Goal: Task Accomplishment & Management: Manage account settings

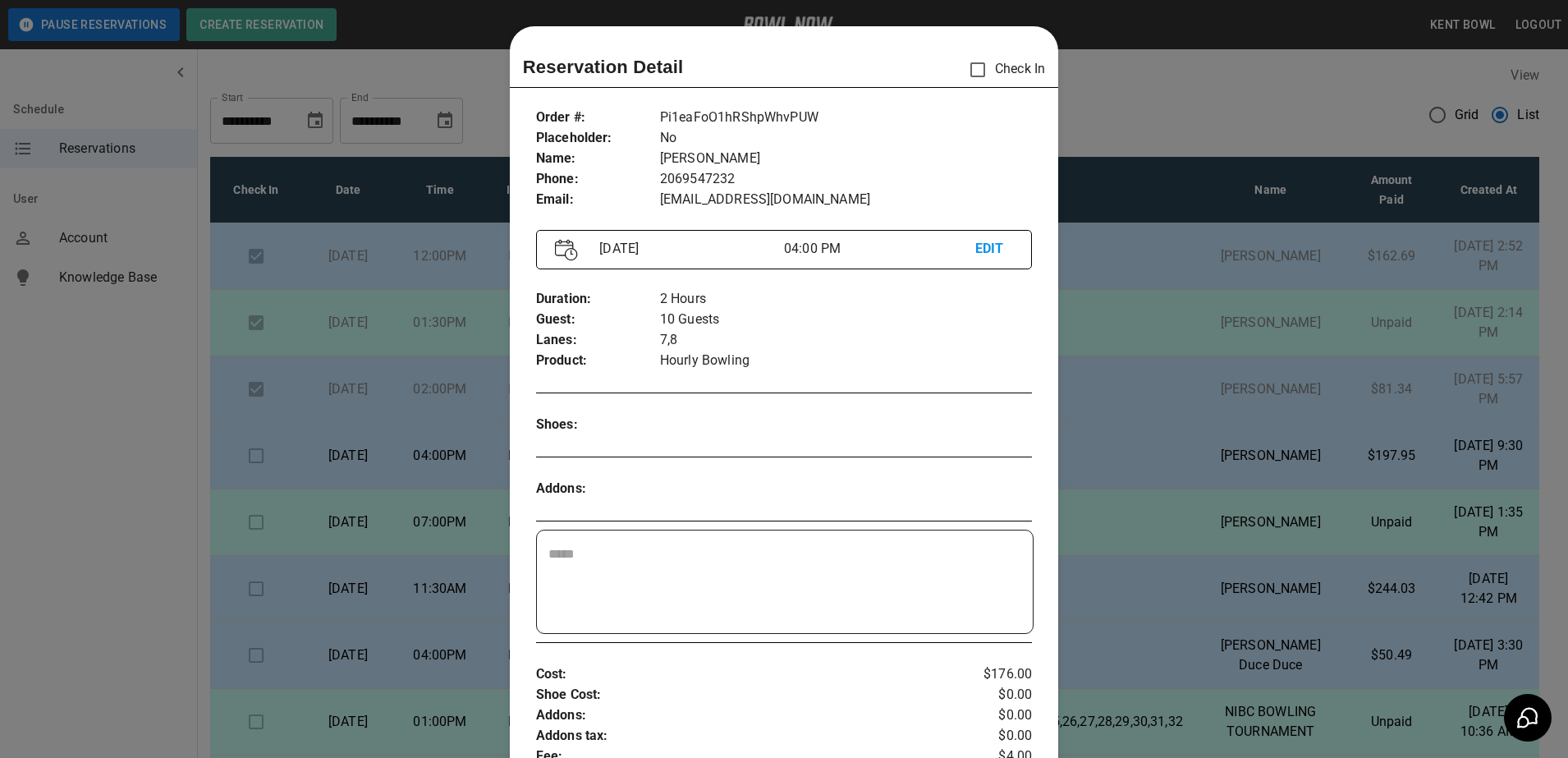
scroll to position [26, 0]
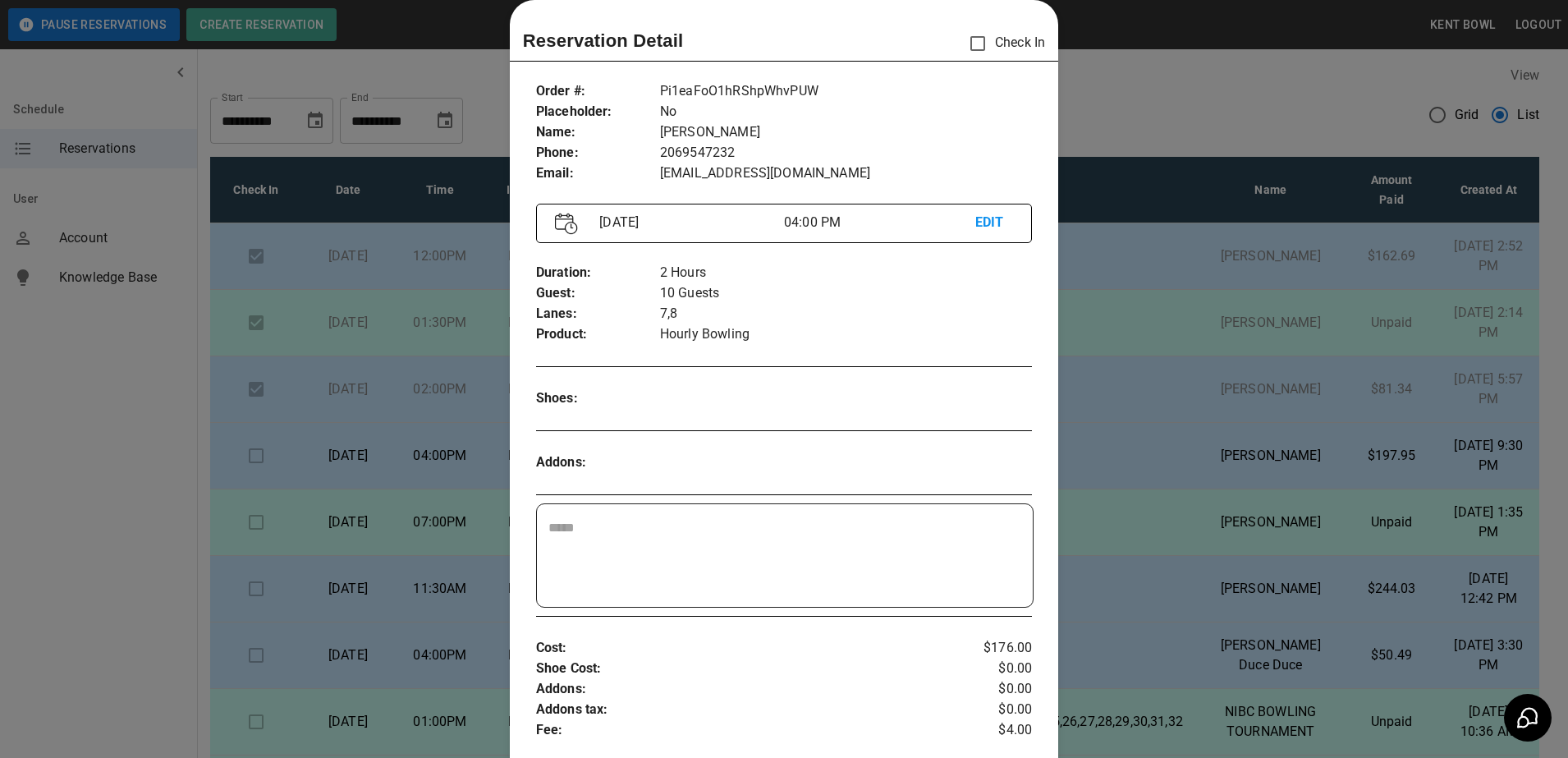
click at [77, 515] on div at bounding box center [784, 379] width 1568 height 758
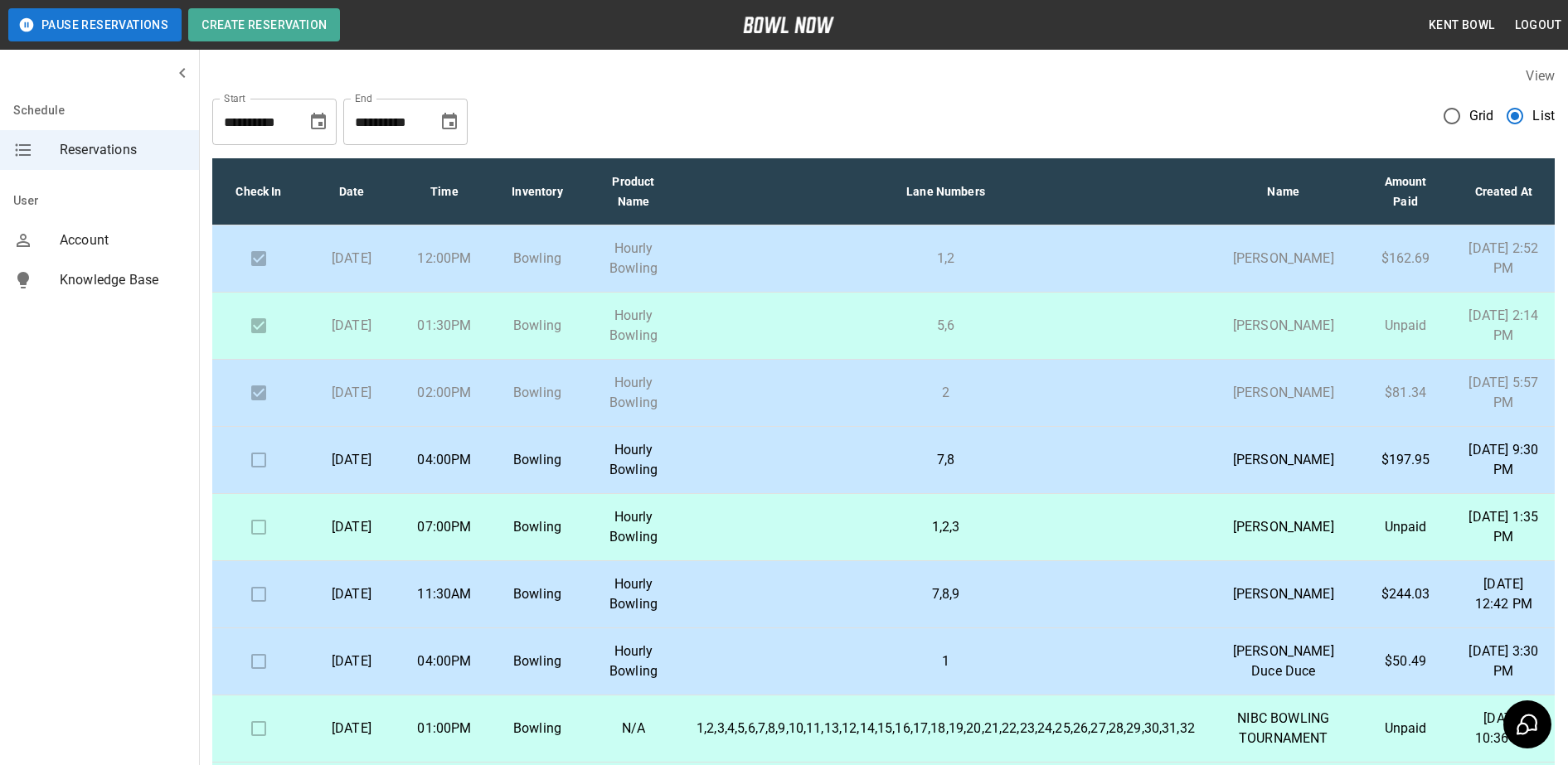
click at [61, 16] on button "Pause Reservations" at bounding box center [94, 25] width 173 height 34
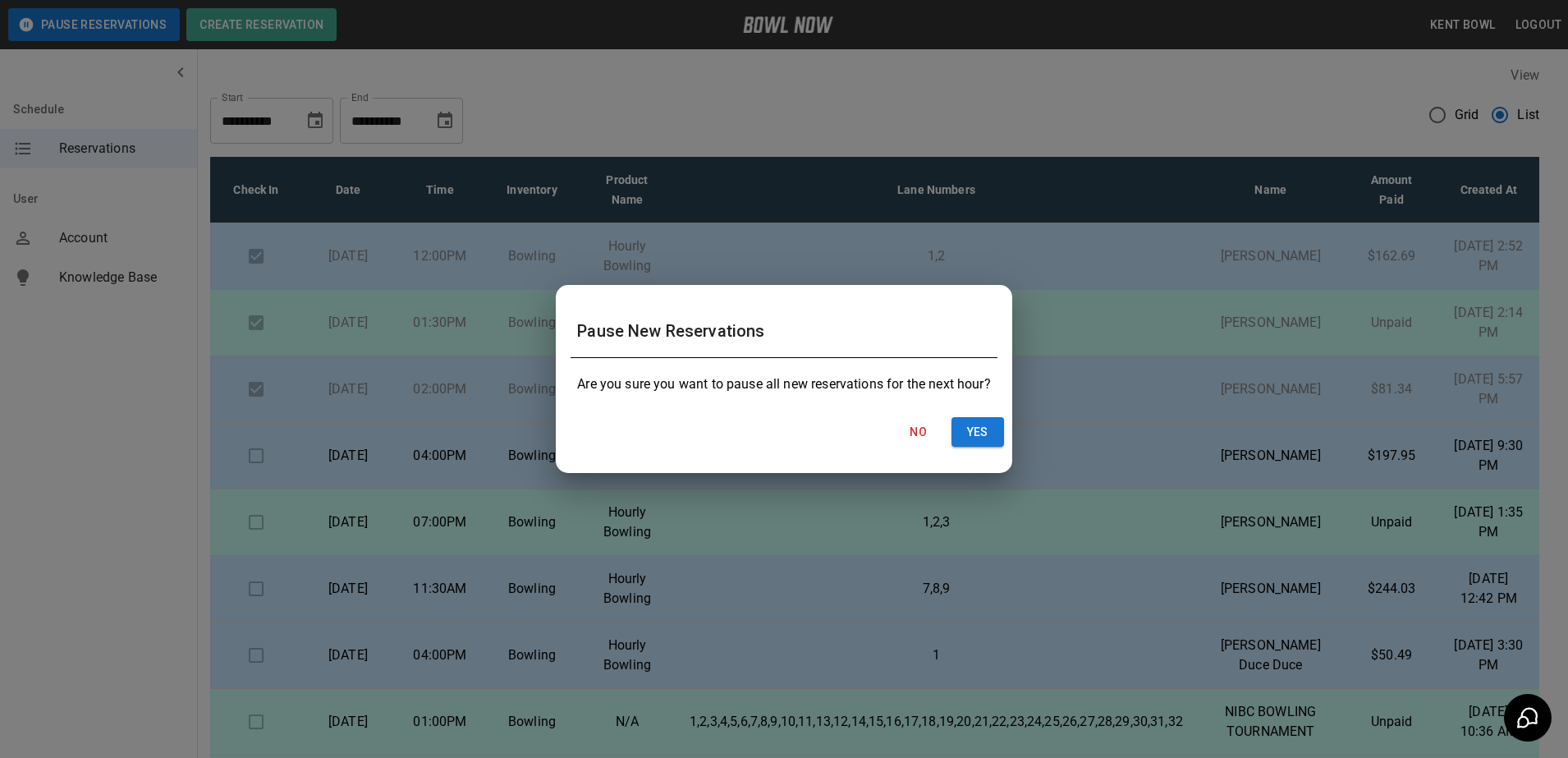
click at [118, 445] on div "Pause New Reservations Are you sure you want to pause all new reservations for …" at bounding box center [784, 379] width 1568 height 758
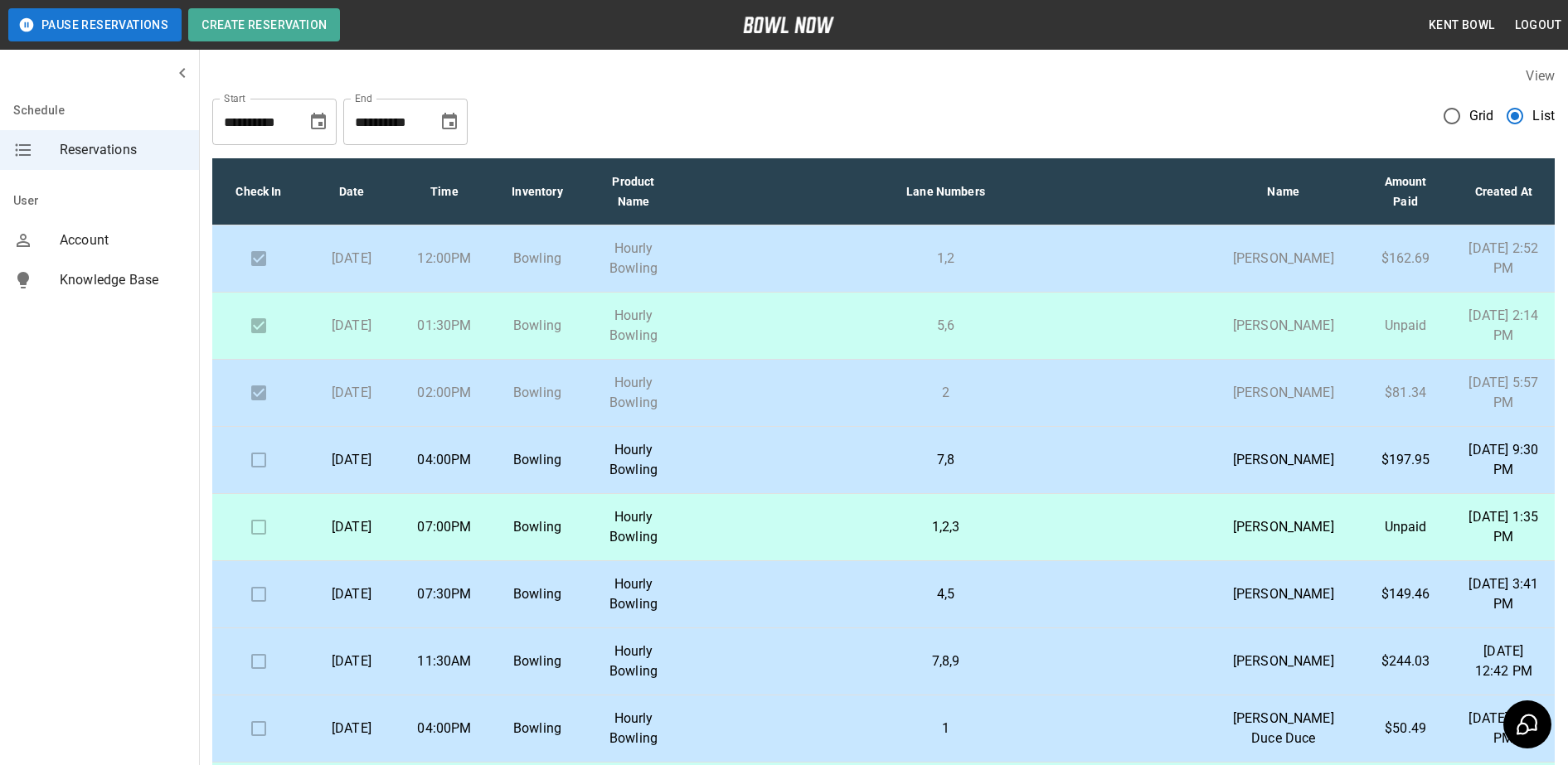
click at [584, 561] on td "Bowling" at bounding box center [538, 527] width 93 height 67
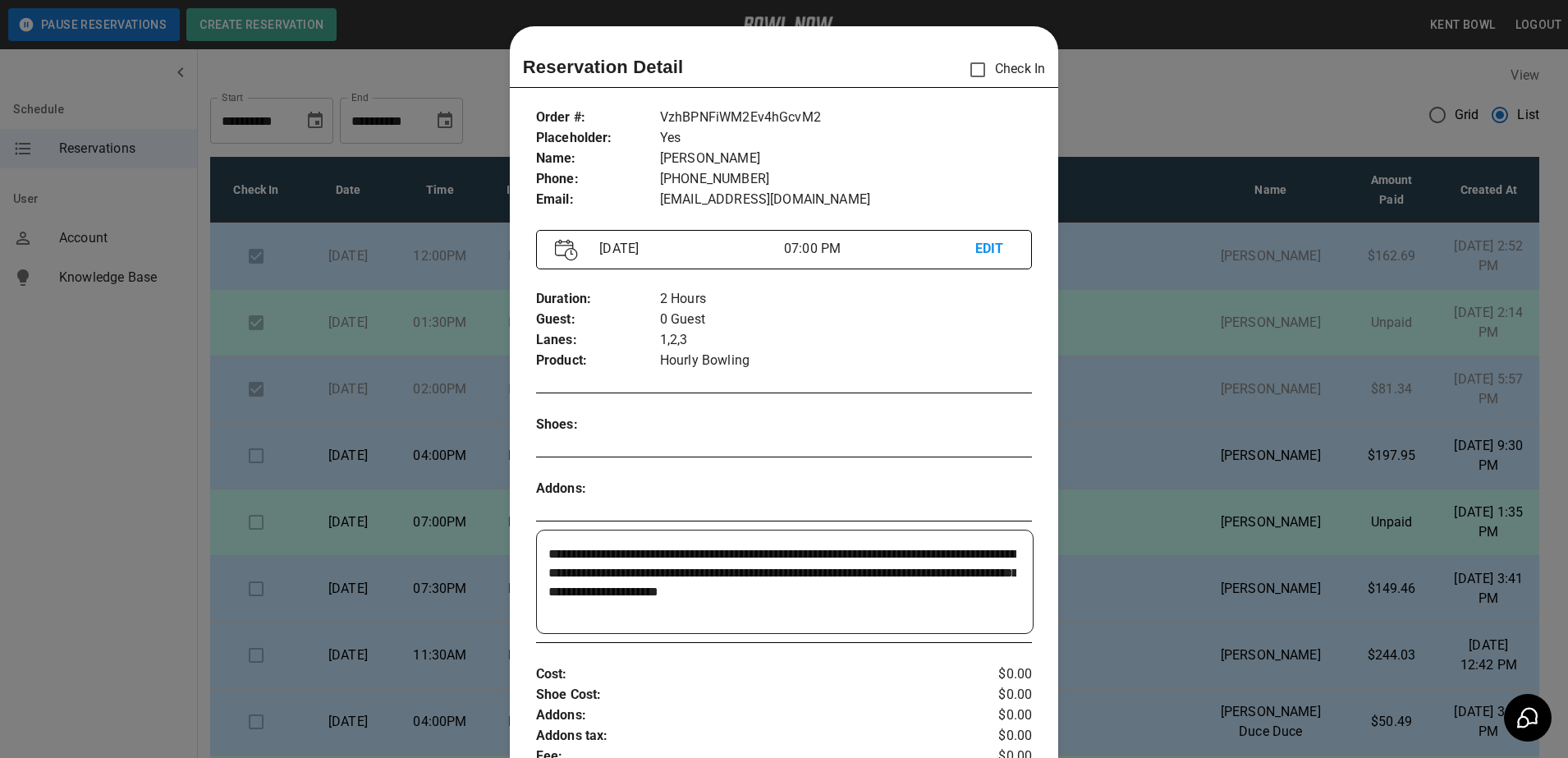
scroll to position [26, 0]
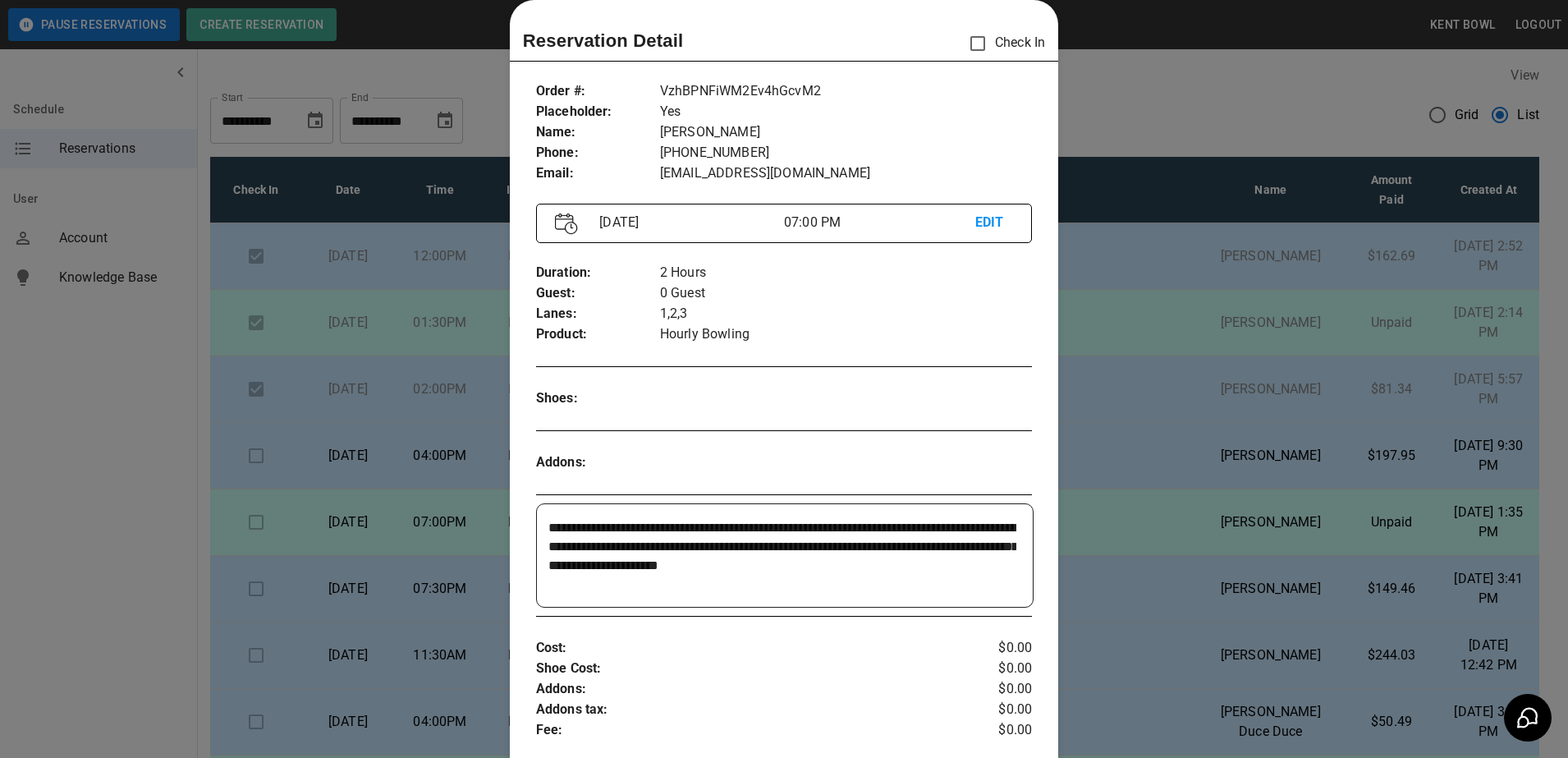
click at [115, 565] on div at bounding box center [784, 379] width 1568 height 758
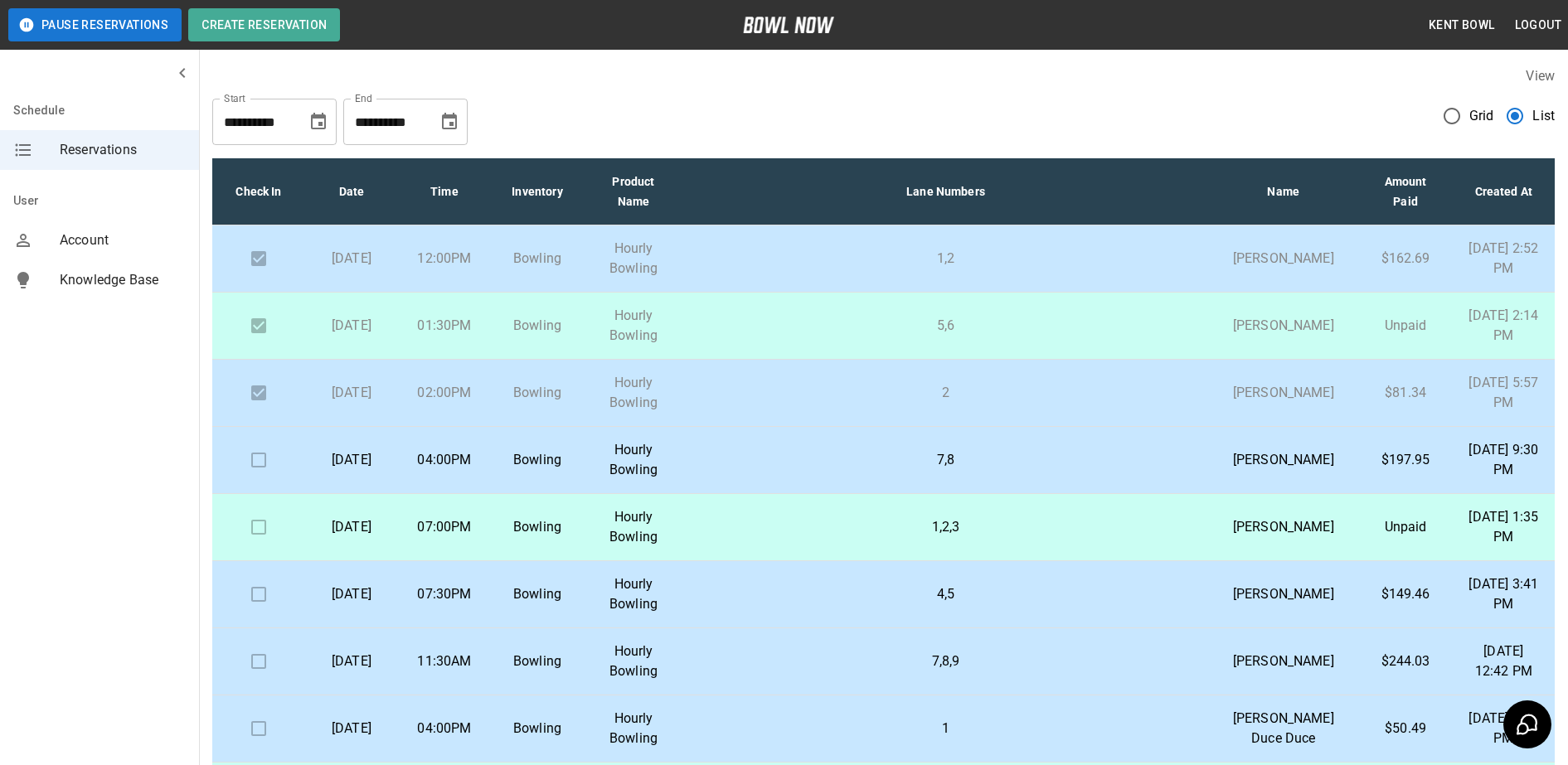
click at [478, 605] on p "07:30PM" at bounding box center [444, 595] width 66 height 20
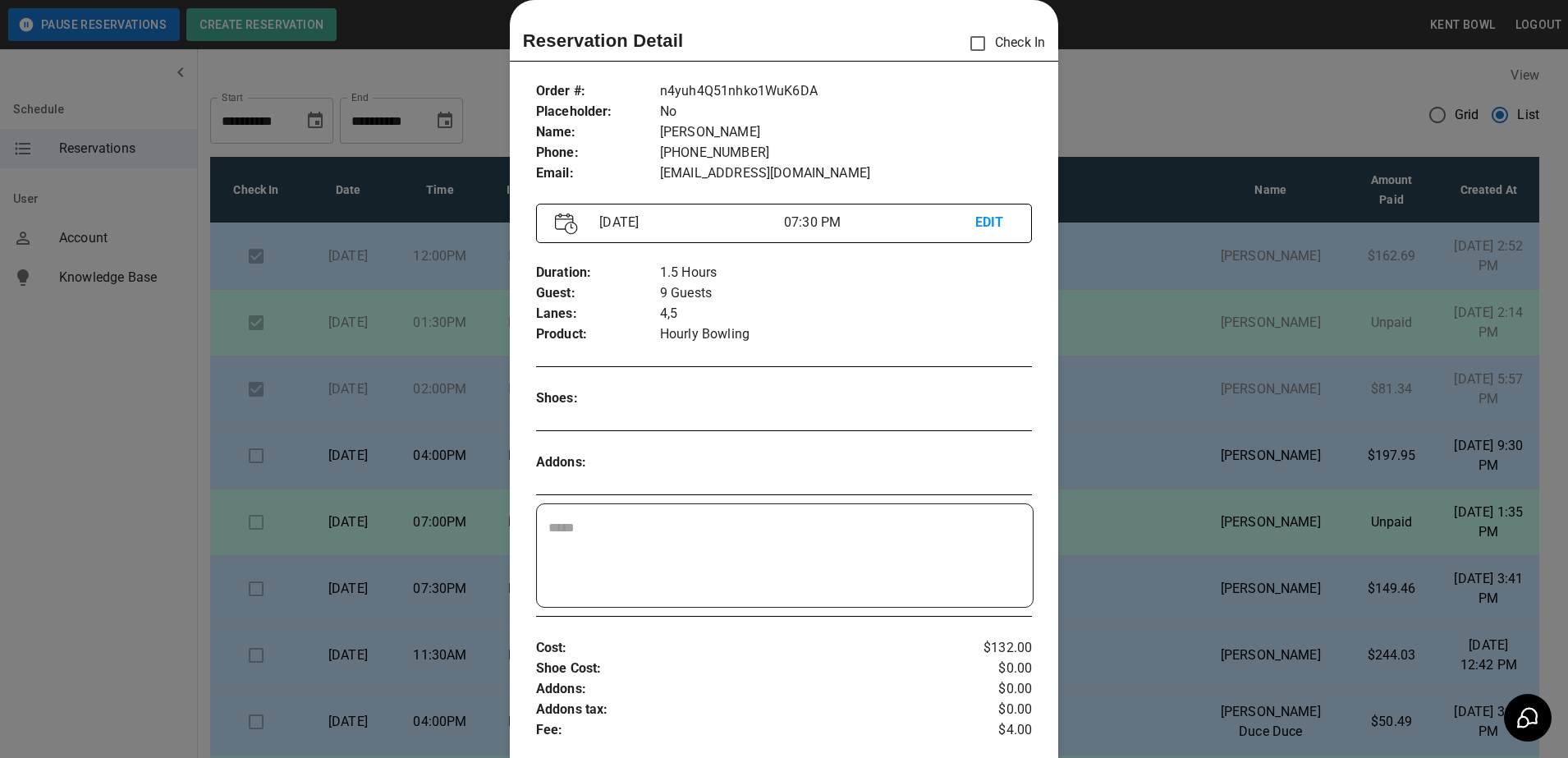
click at [91, 448] on div at bounding box center [784, 379] width 1568 height 758
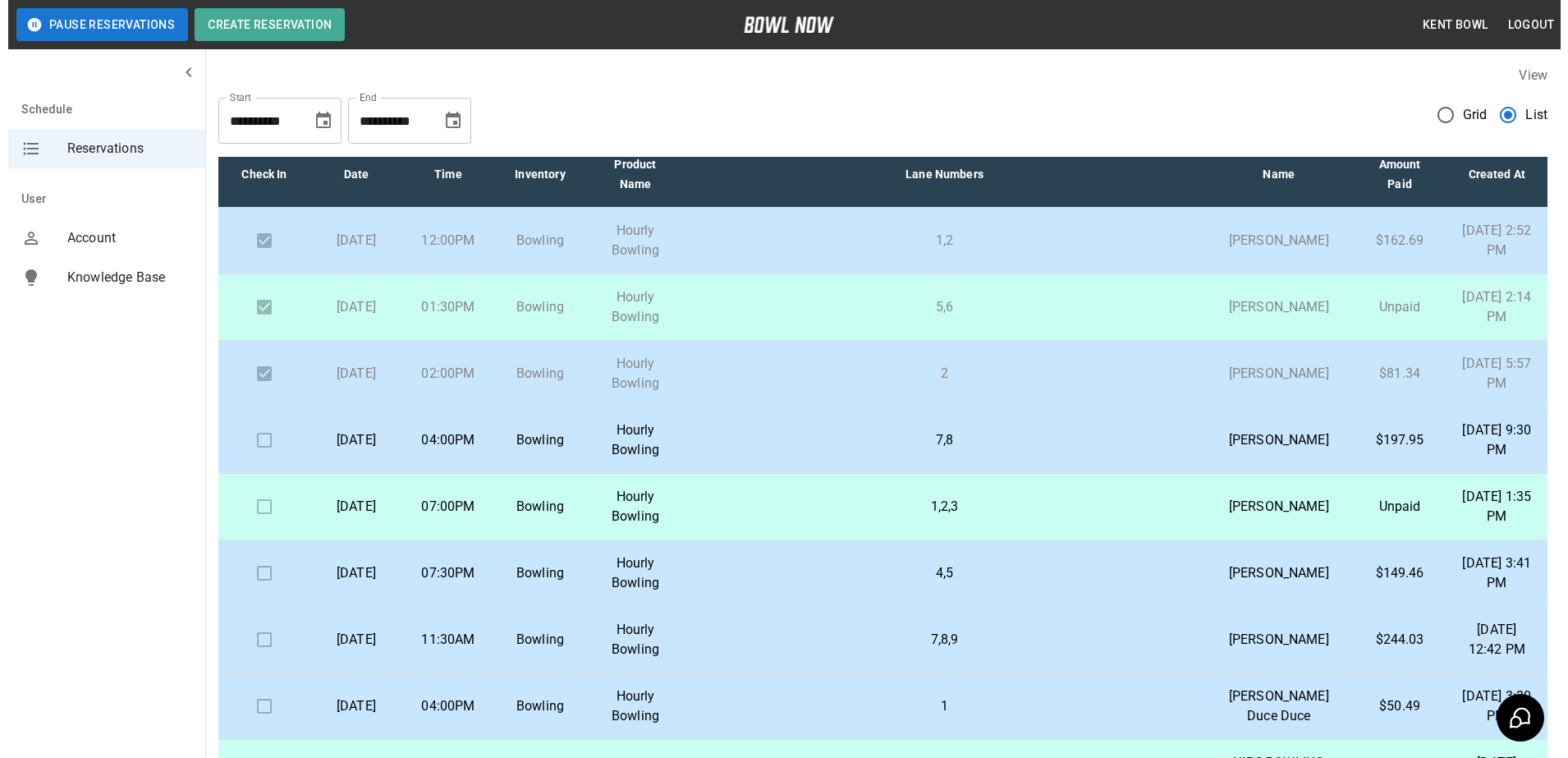
scroll to position [12, 0]
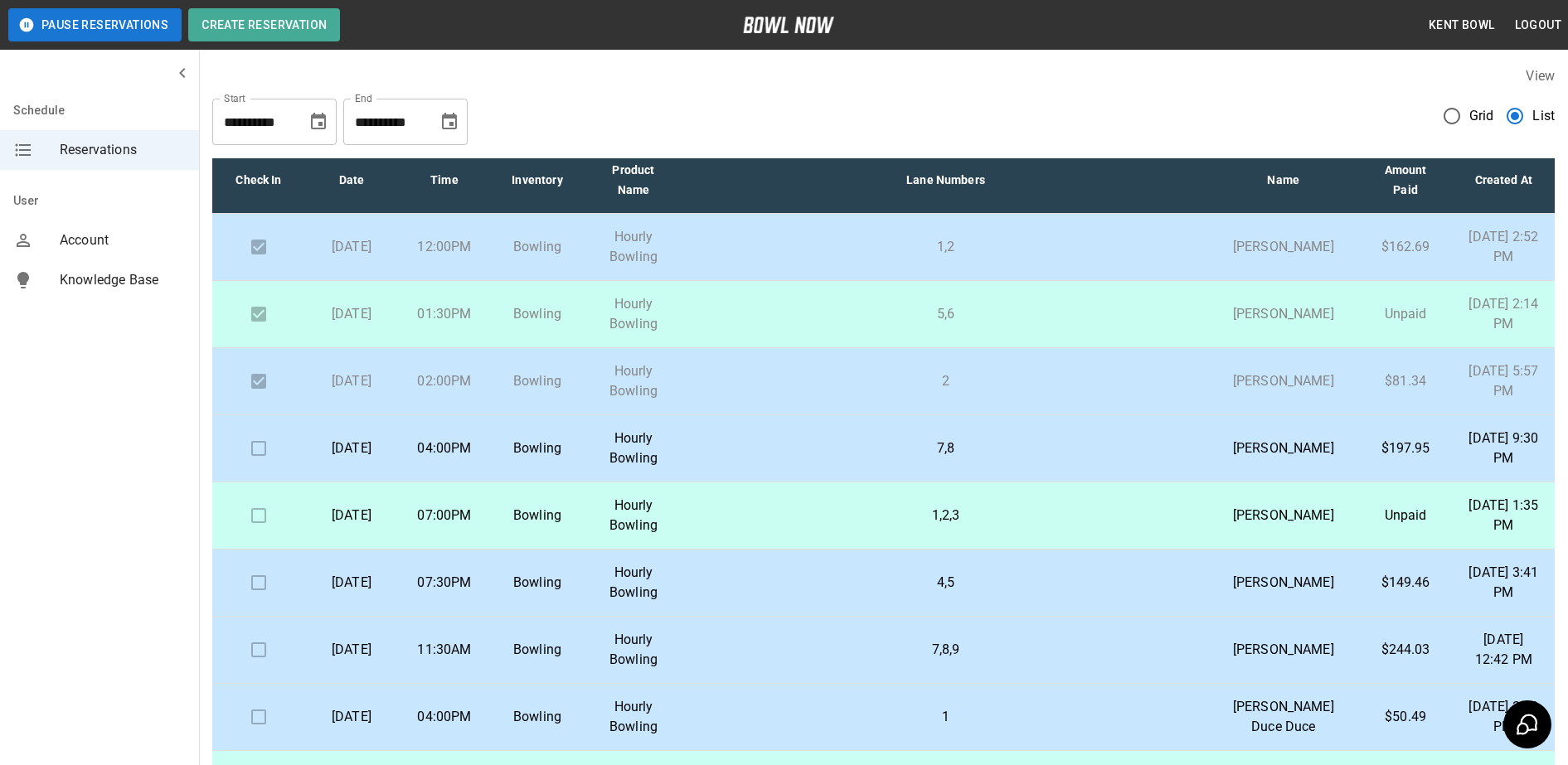
click at [368, 458] on p "[DATE]" at bounding box center [351, 448] width 66 height 20
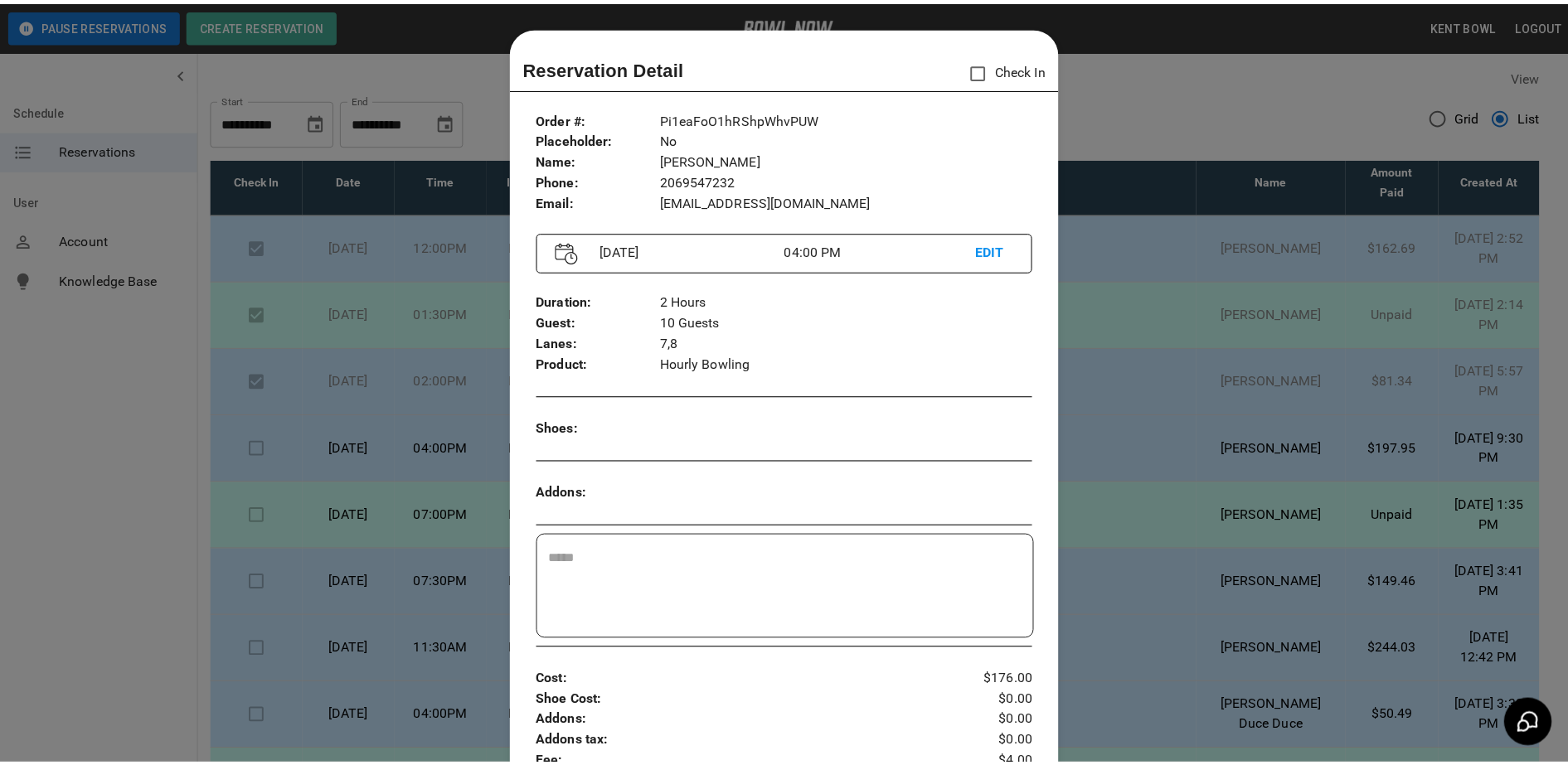
scroll to position [27, 0]
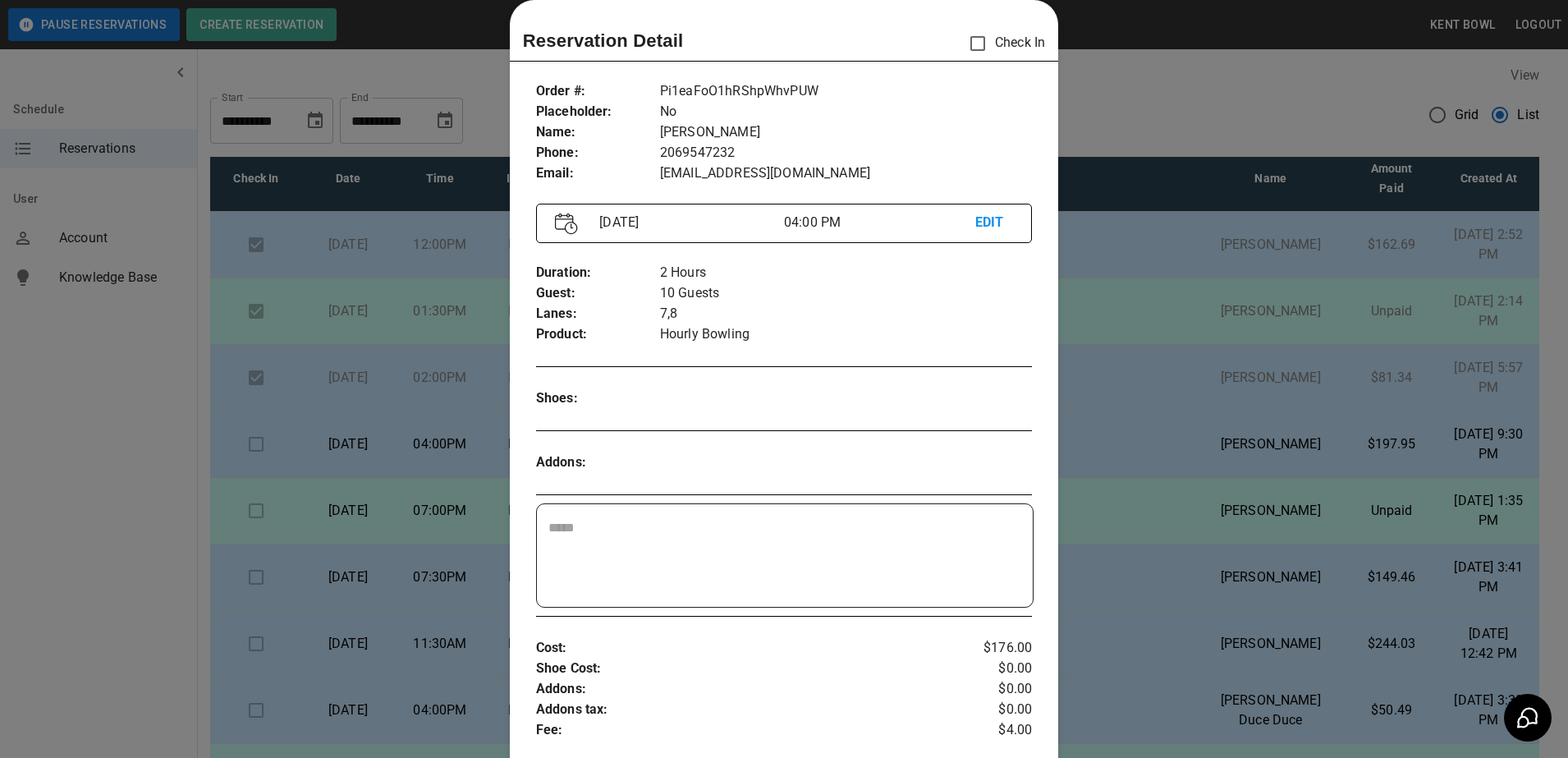
click at [90, 454] on div at bounding box center [784, 379] width 1568 height 758
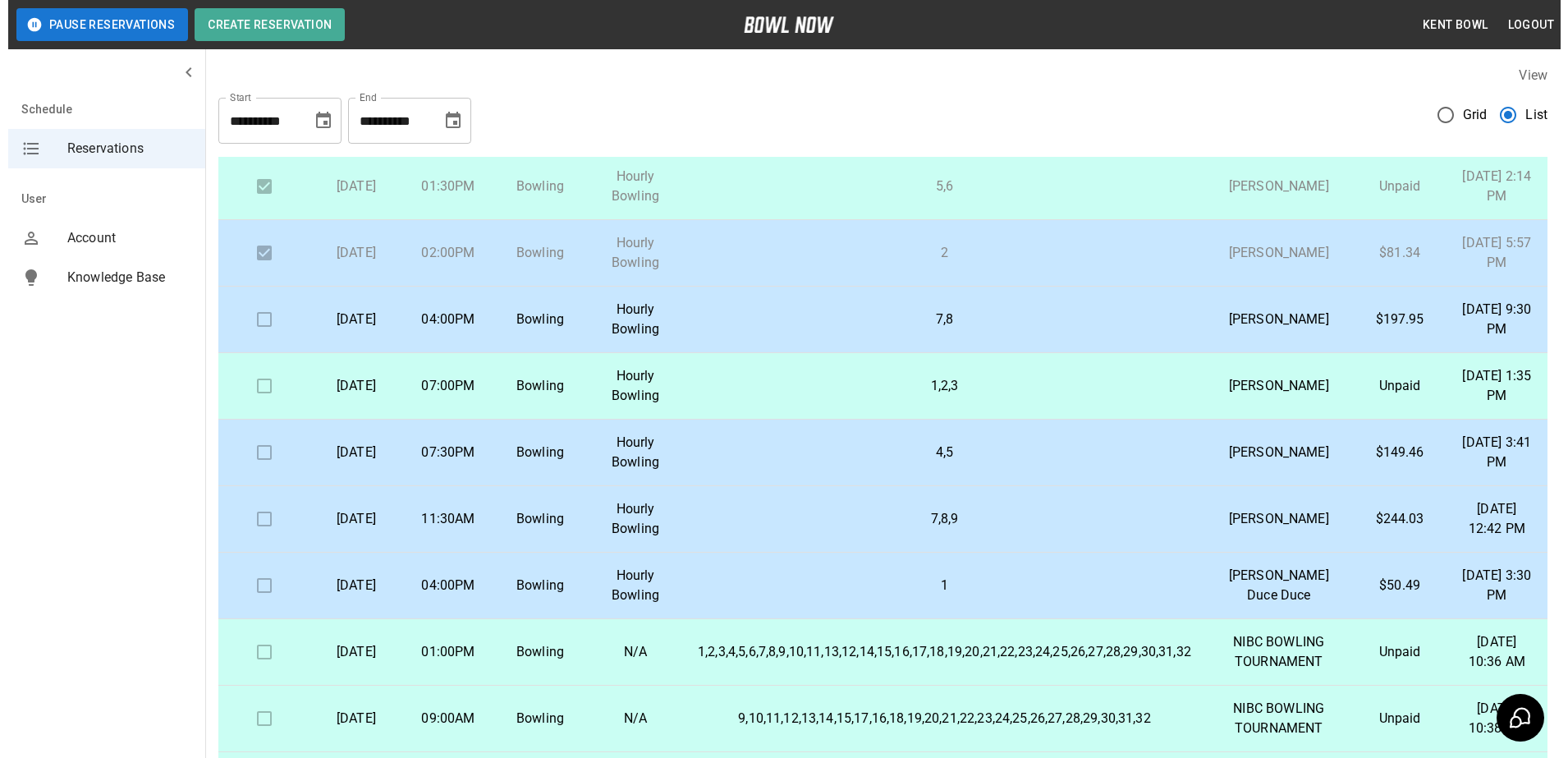
scroll to position [141, 0]
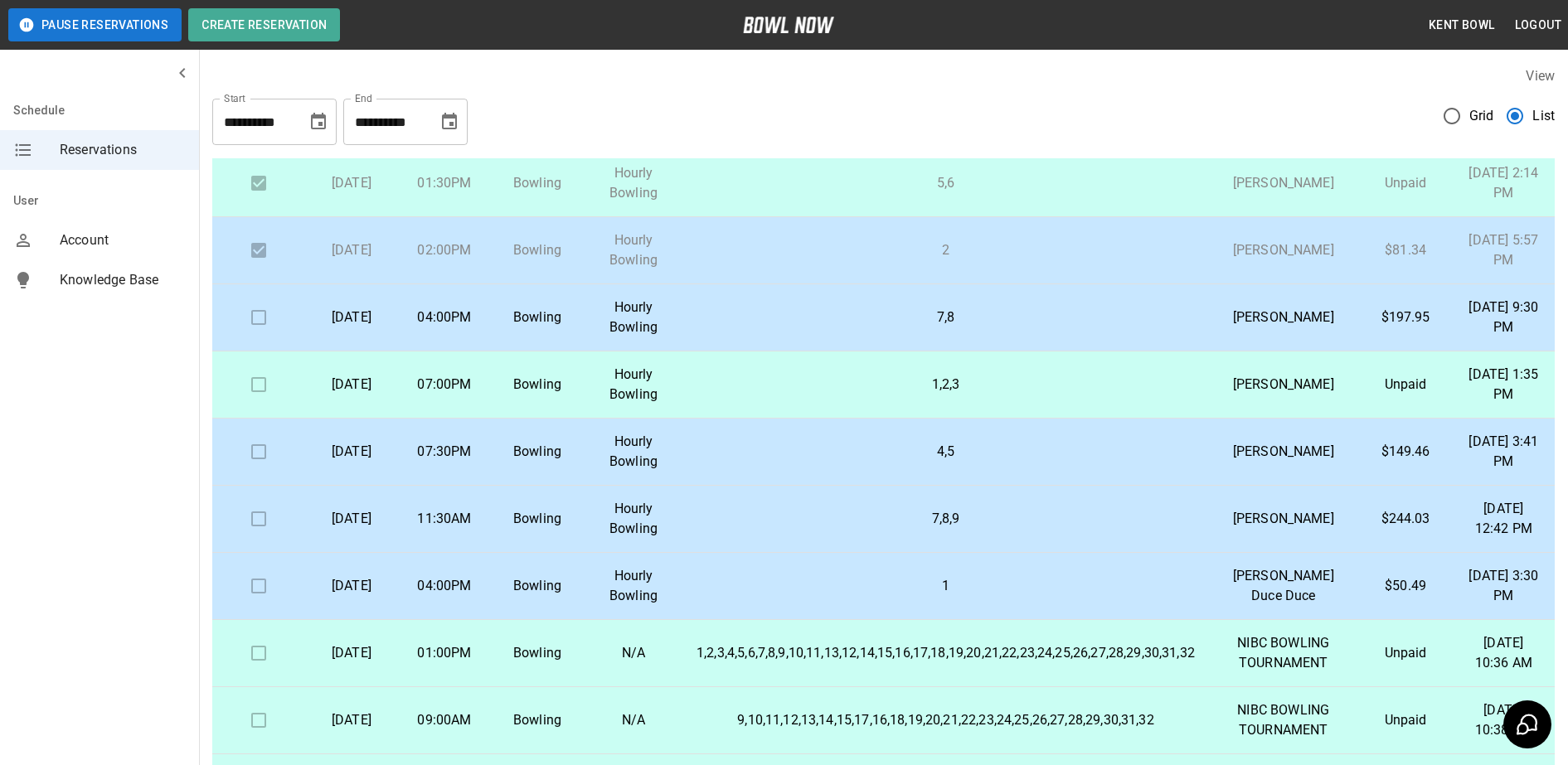
click at [584, 486] on td "Bowling" at bounding box center [538, 452] width 93 height 67
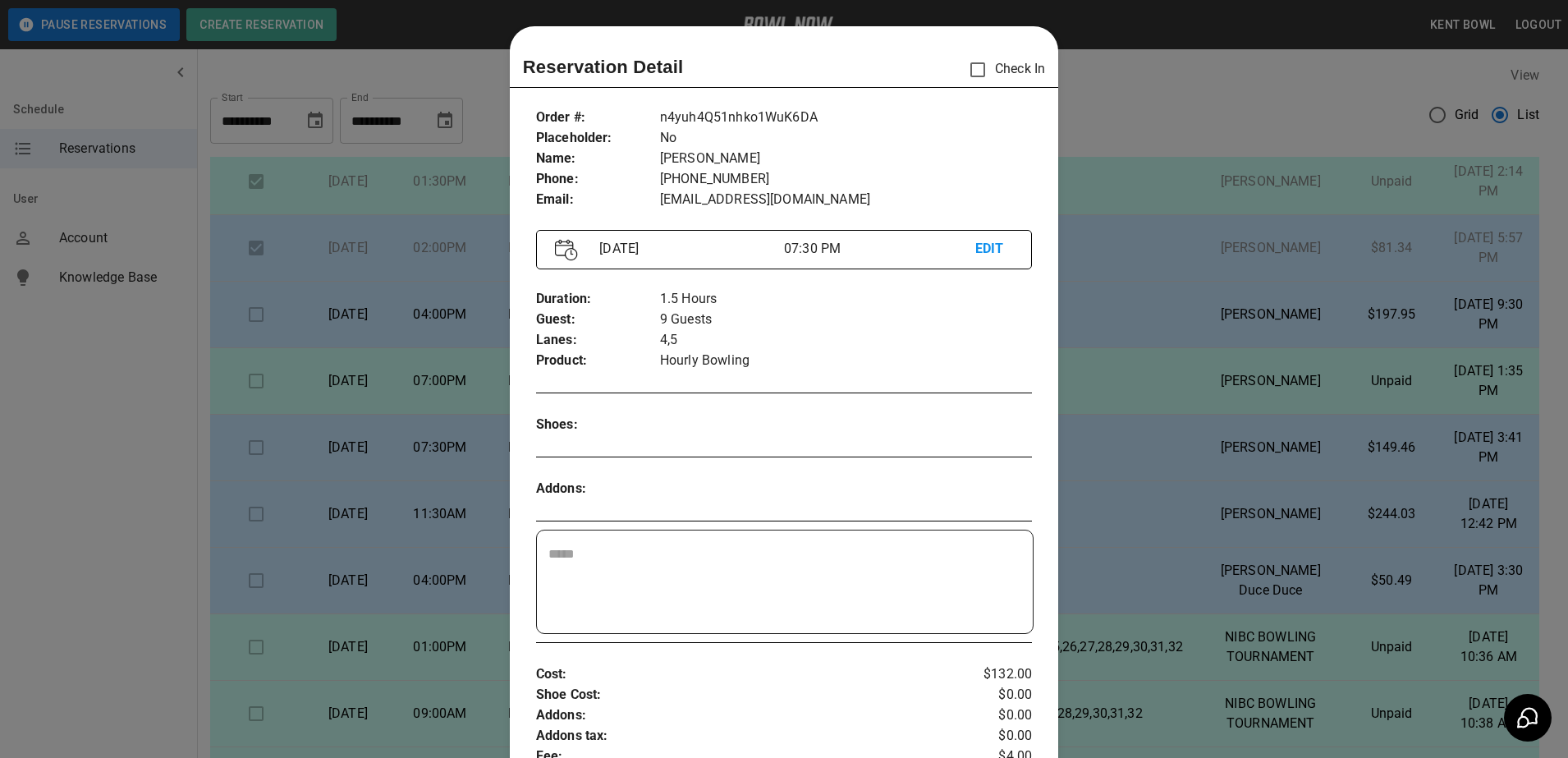
scroll to position [26, 0]
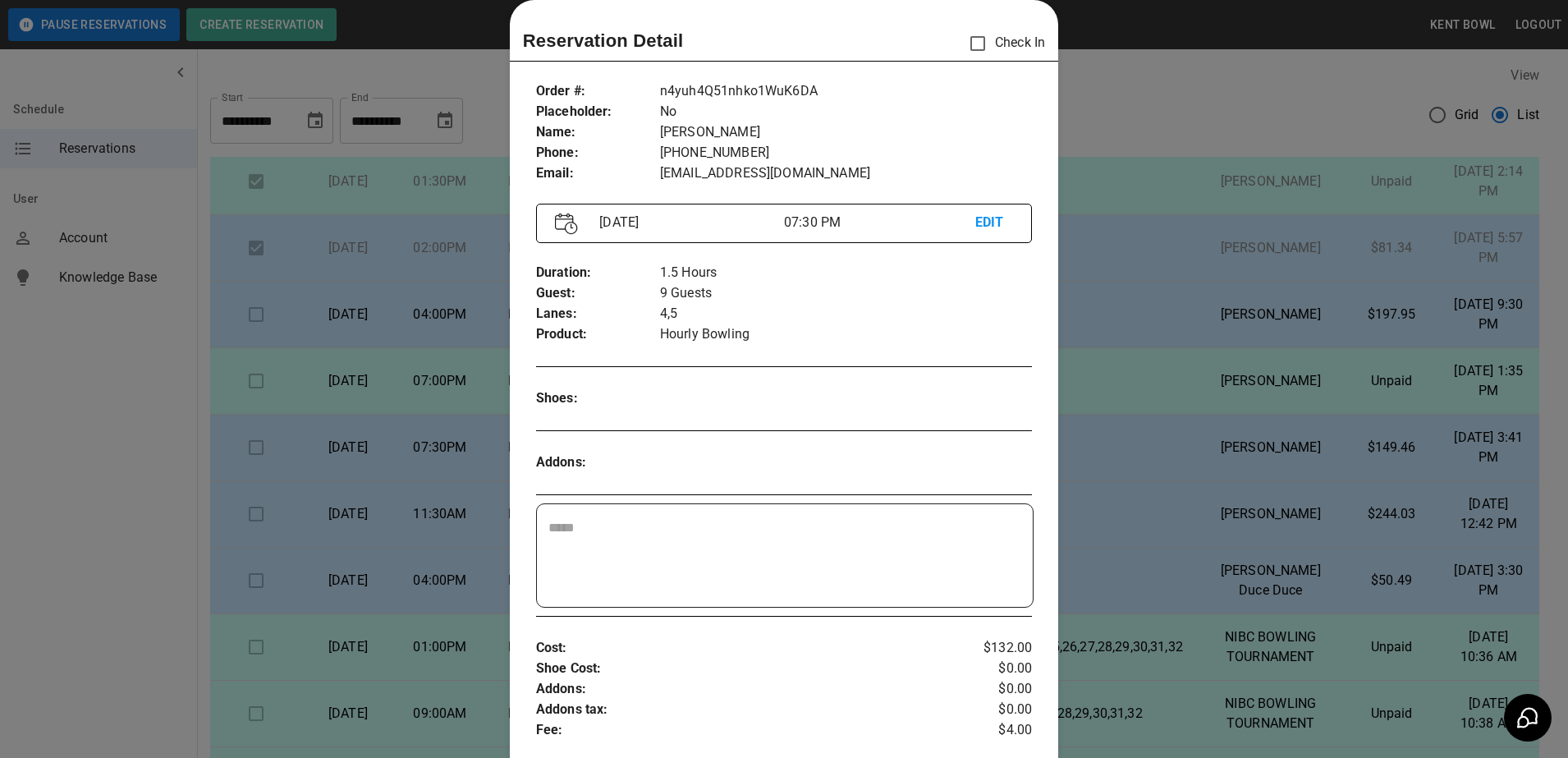
click at [94, 445] on div at bounding box center [784, 379] width 1568 height 758
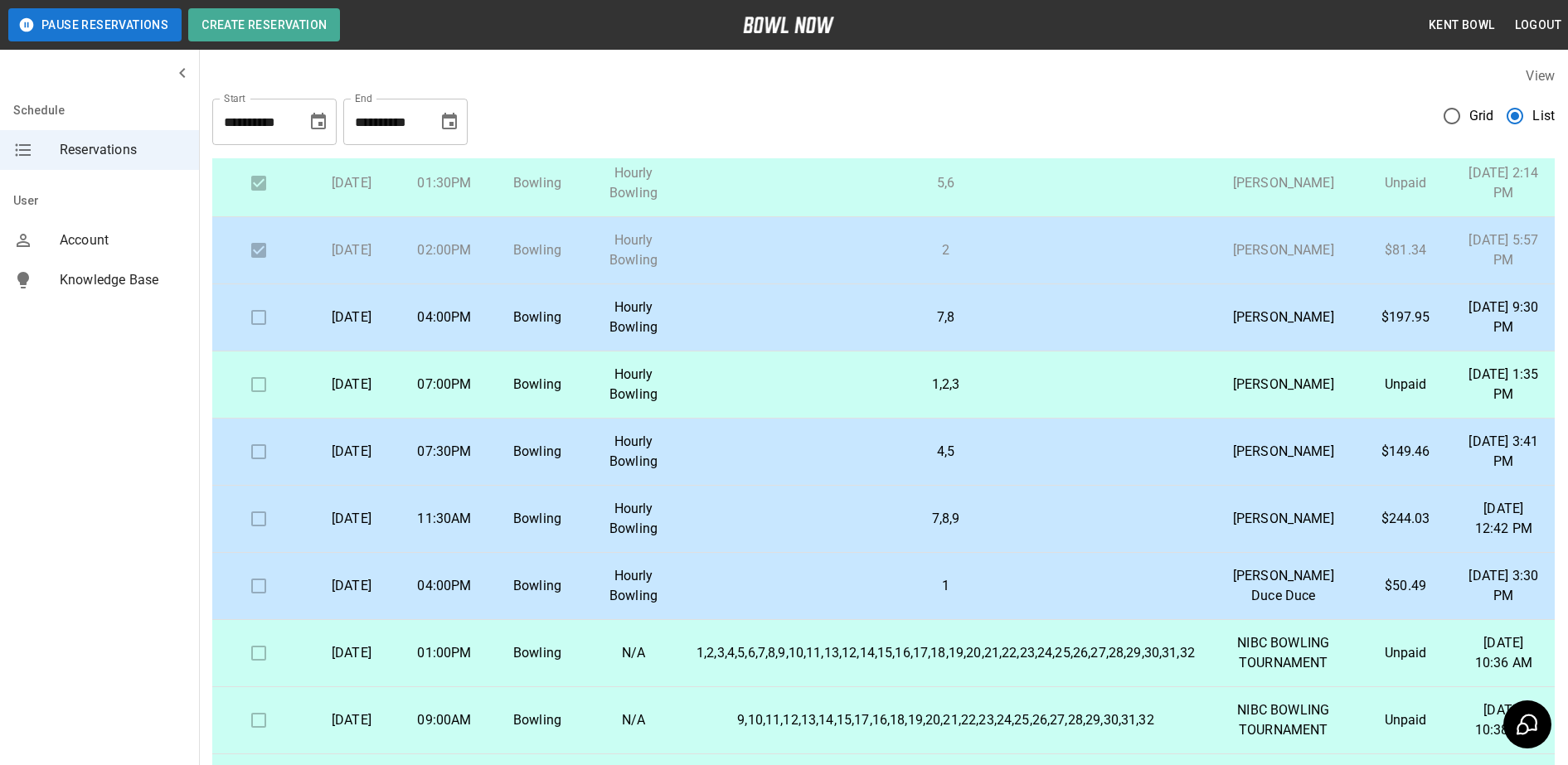
click at [350, 260] on p "[DATE]" at bounding box center [351, 250] width 66 height 20
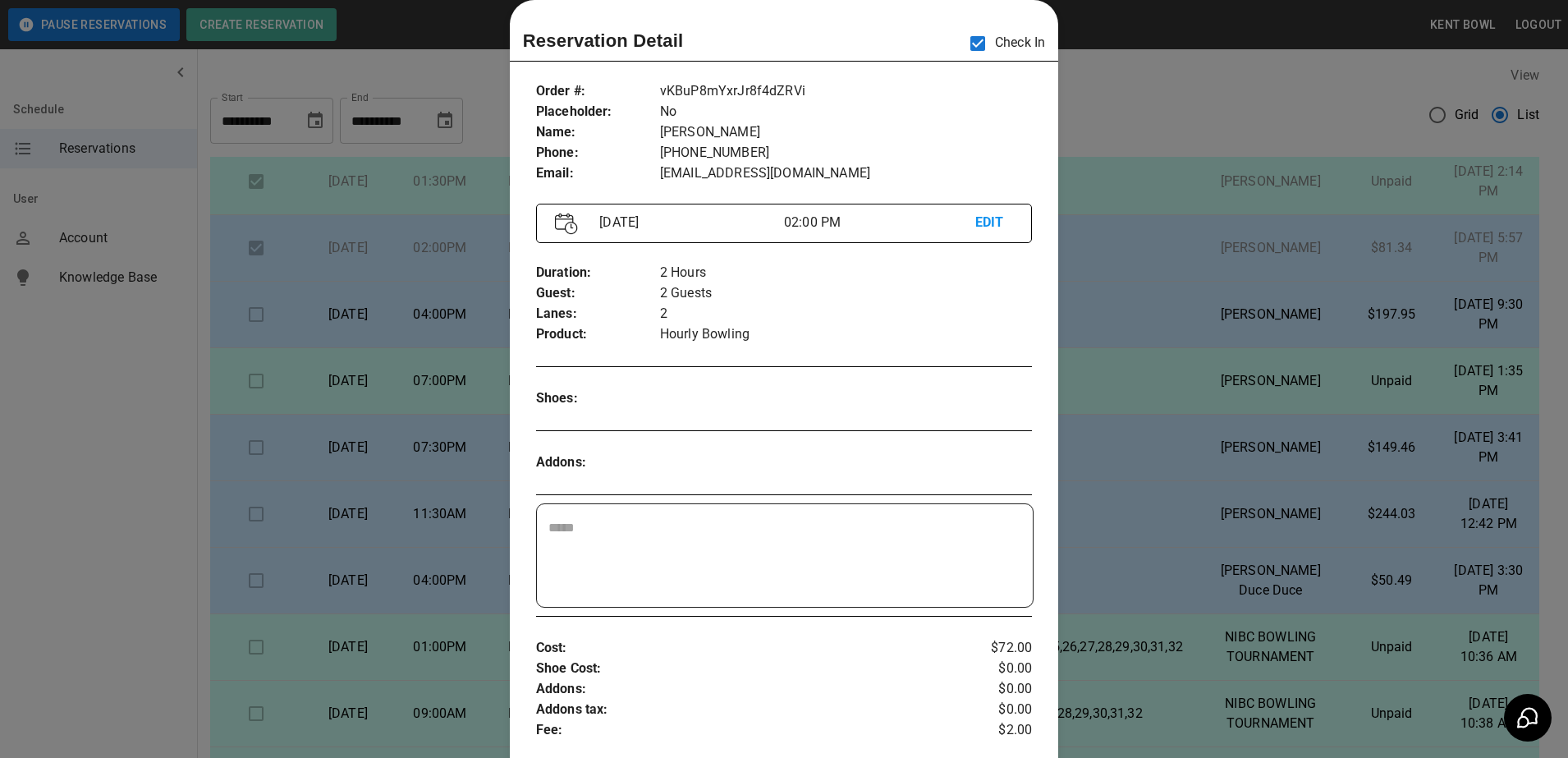
click at [87, 473] on div at bounding box center [784, 379] width 1568 height 758
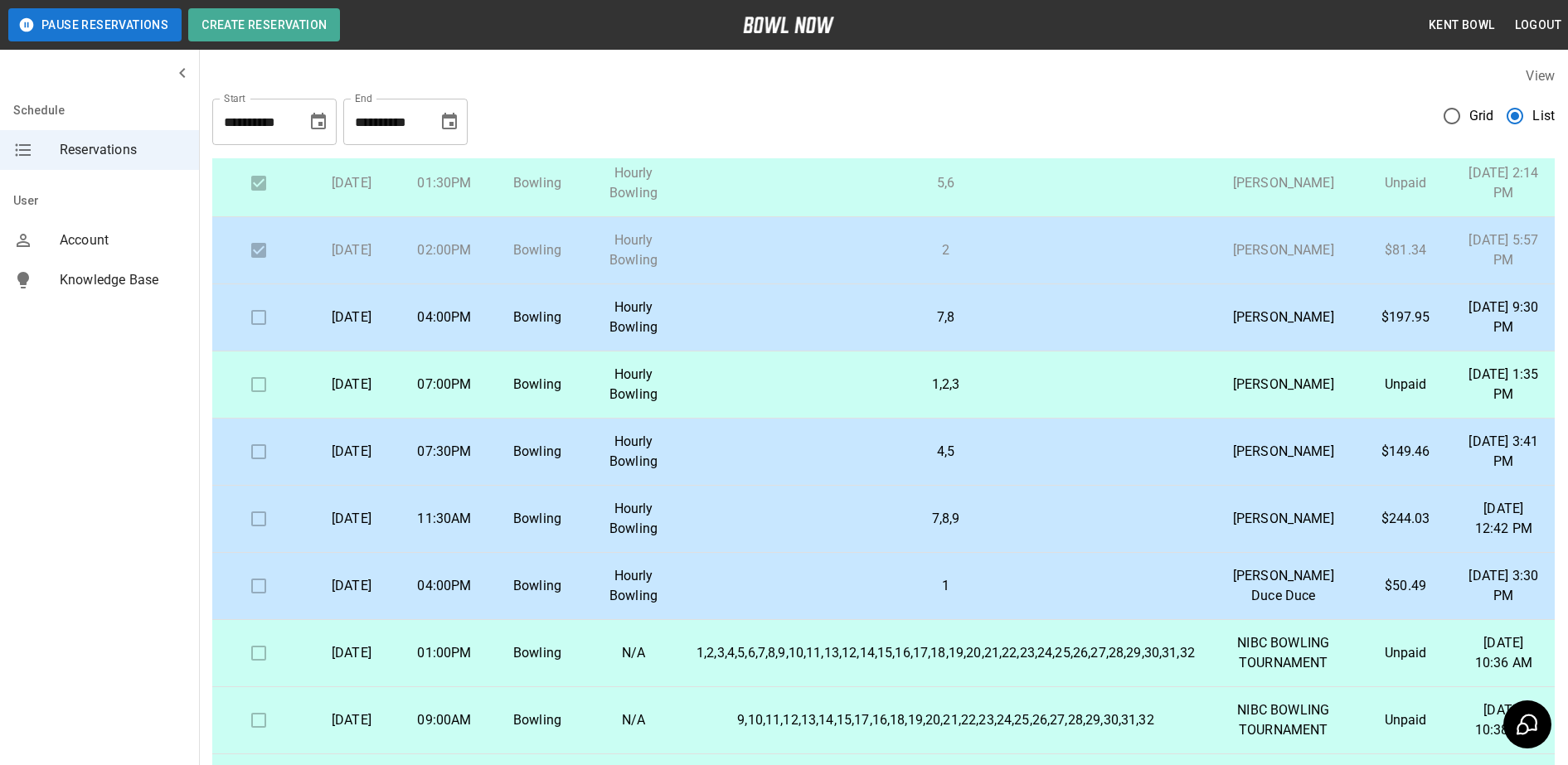
click at [363, 328] on p "[DATE]" at bounding box center [351, 318] width 66 height 20
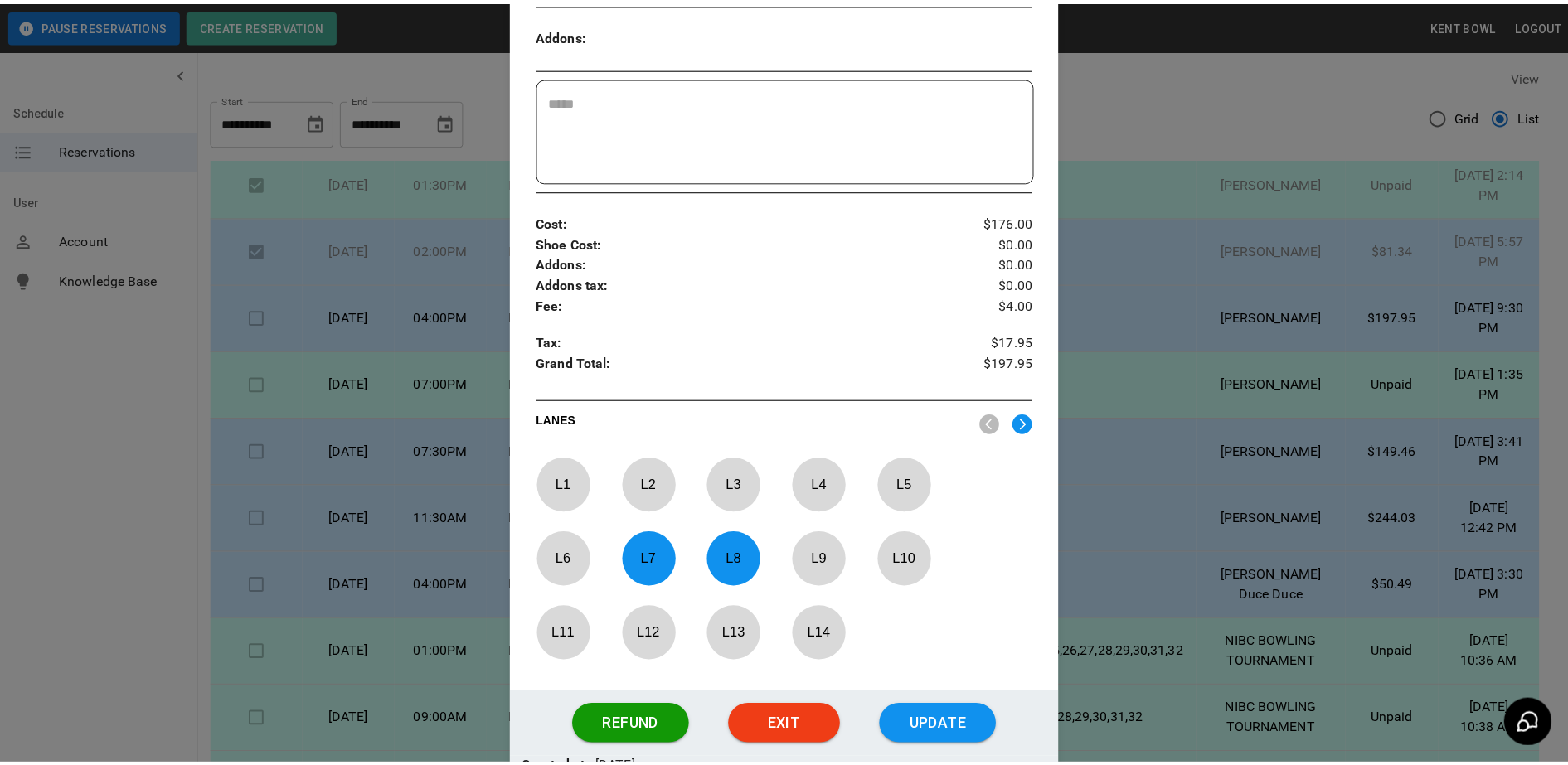
scroll to position [486, 0]
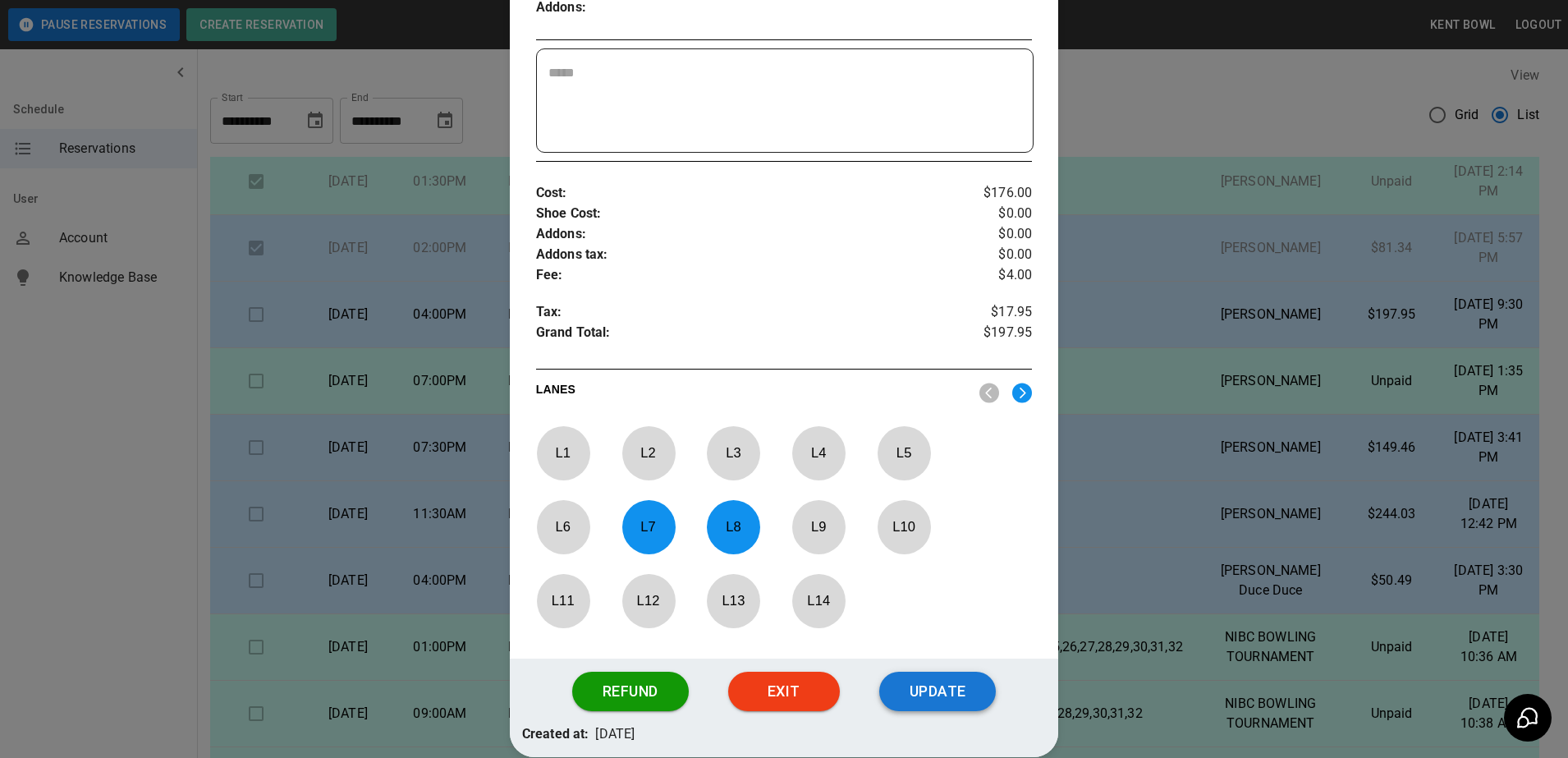
click at [951, 704] on button "Update" at bounding box center [937, 691] width 117 height 39
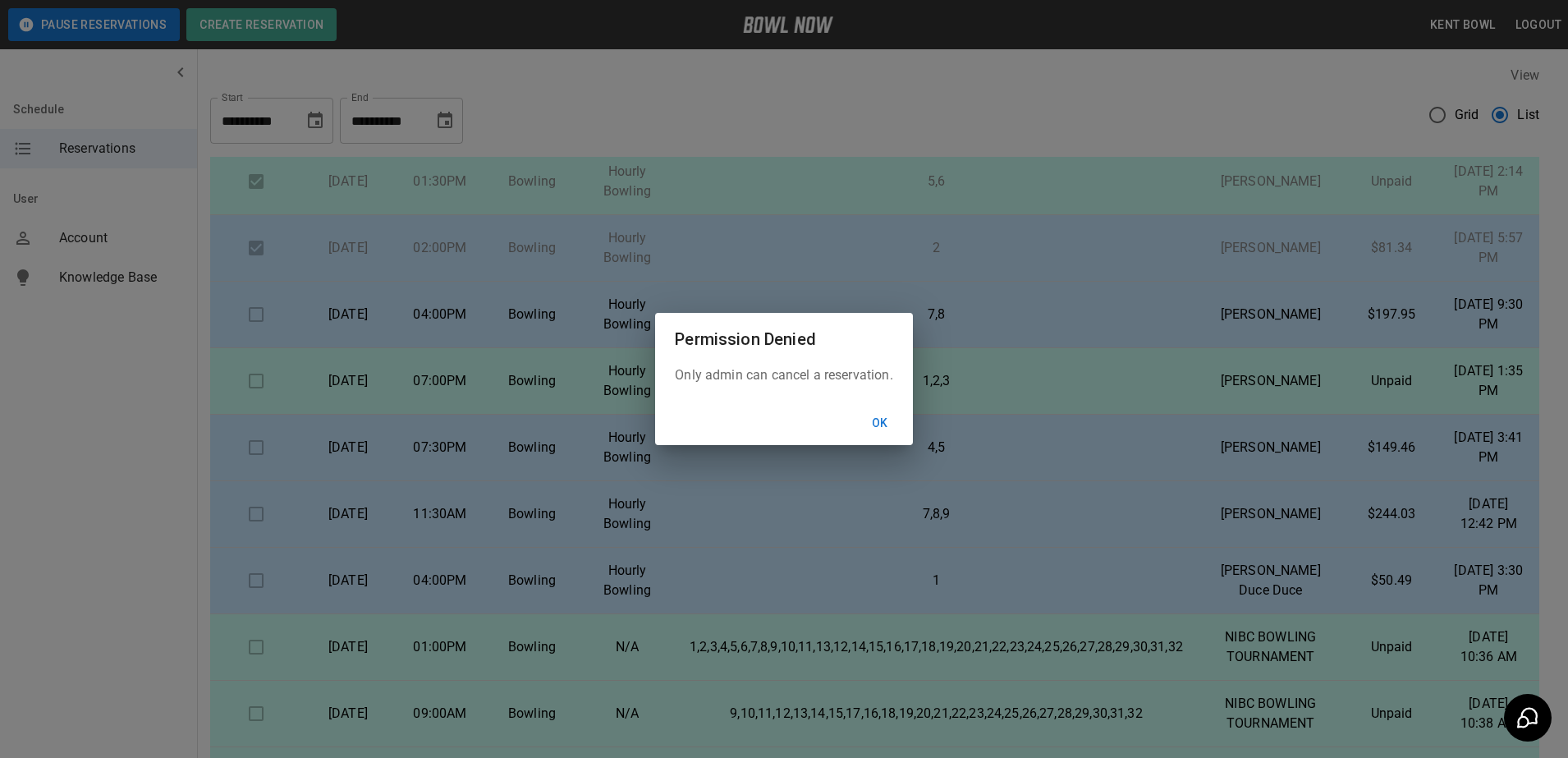
click at [887, 422] on button "Ok" at bounding box center [880, 423] width 53 height 30
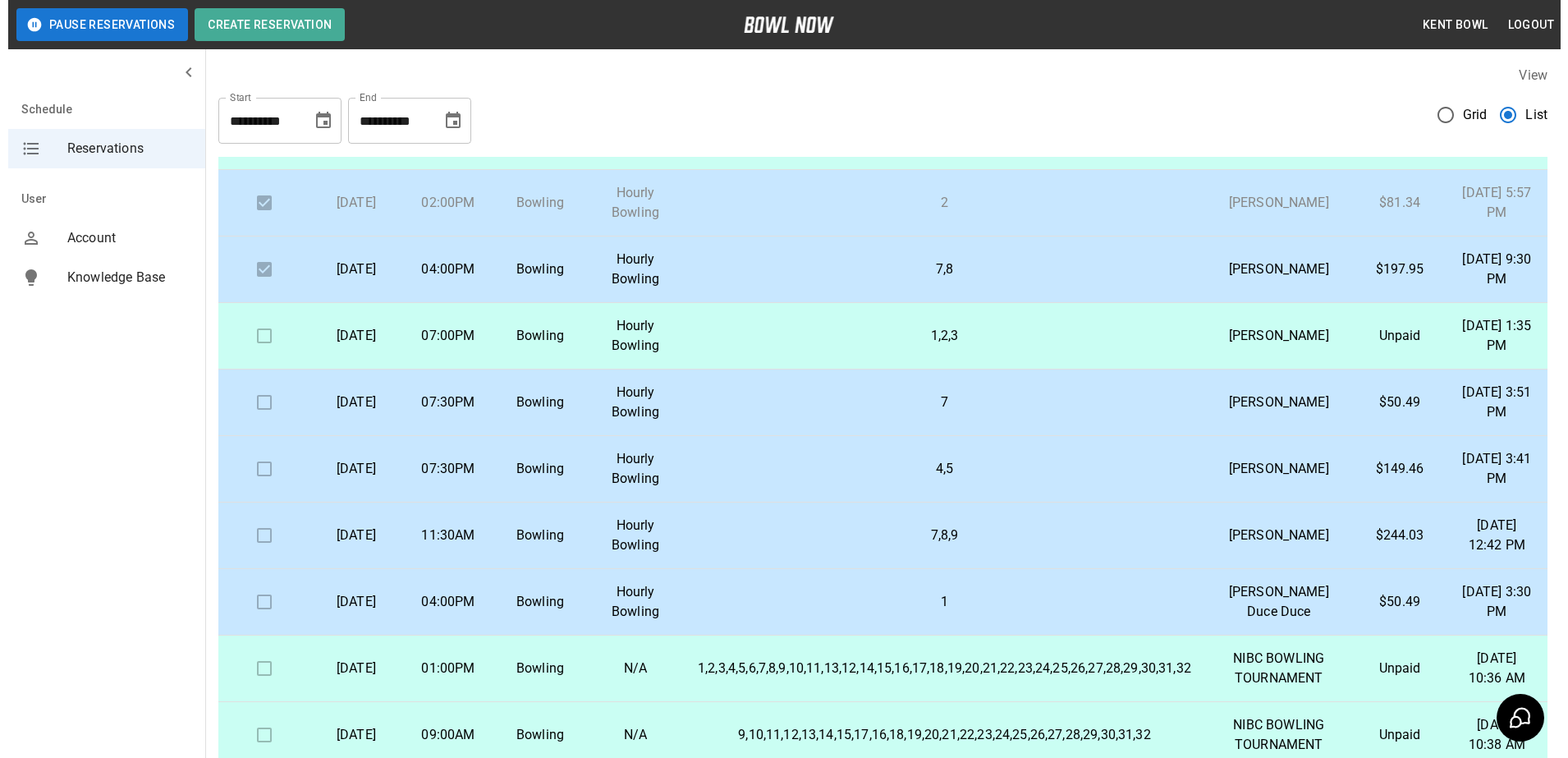
scroll to position [190, 0]
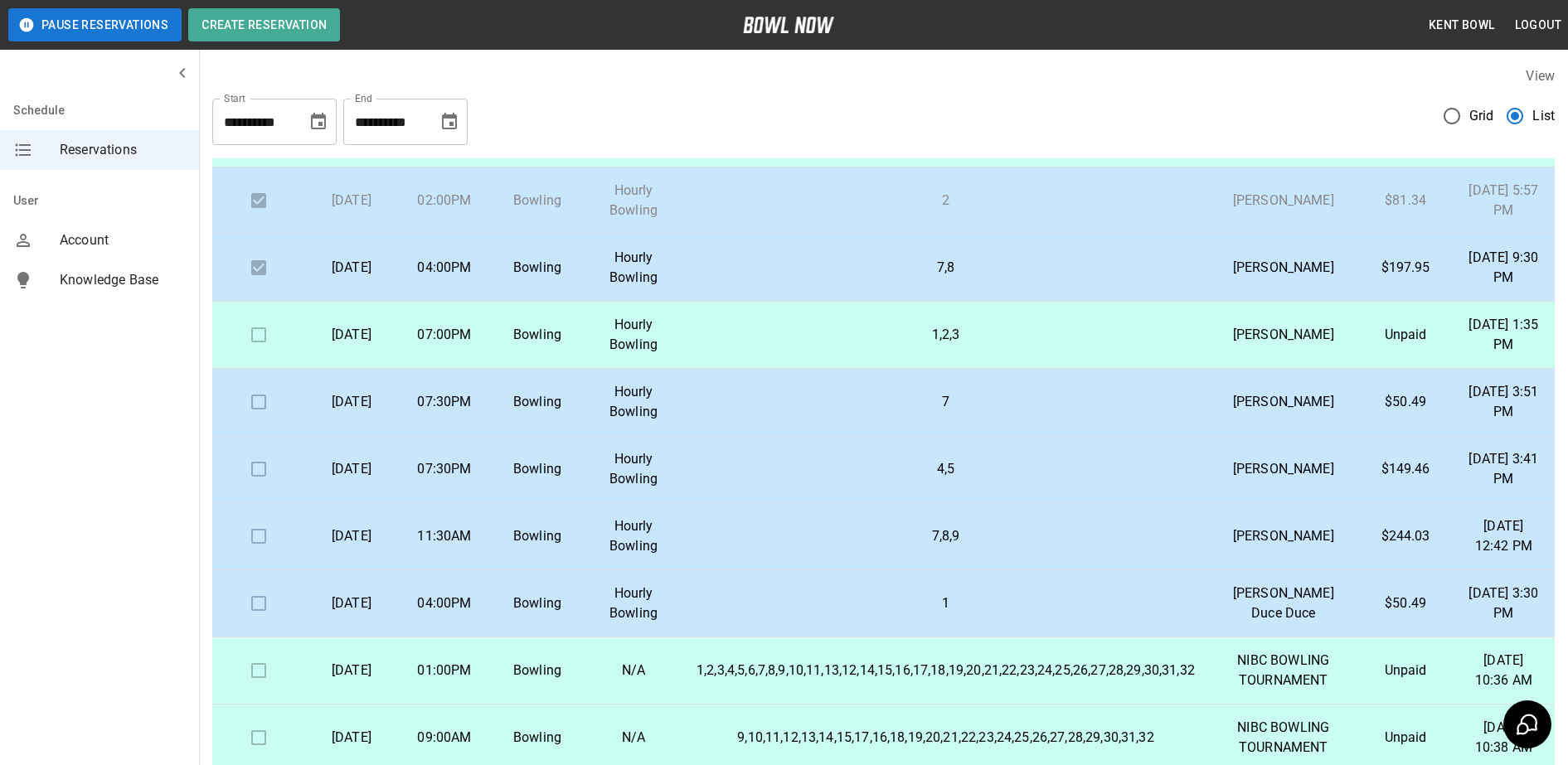
click at [375, 412] on p "[DATE]" at bounding box center [351, 402] width 66 height 20
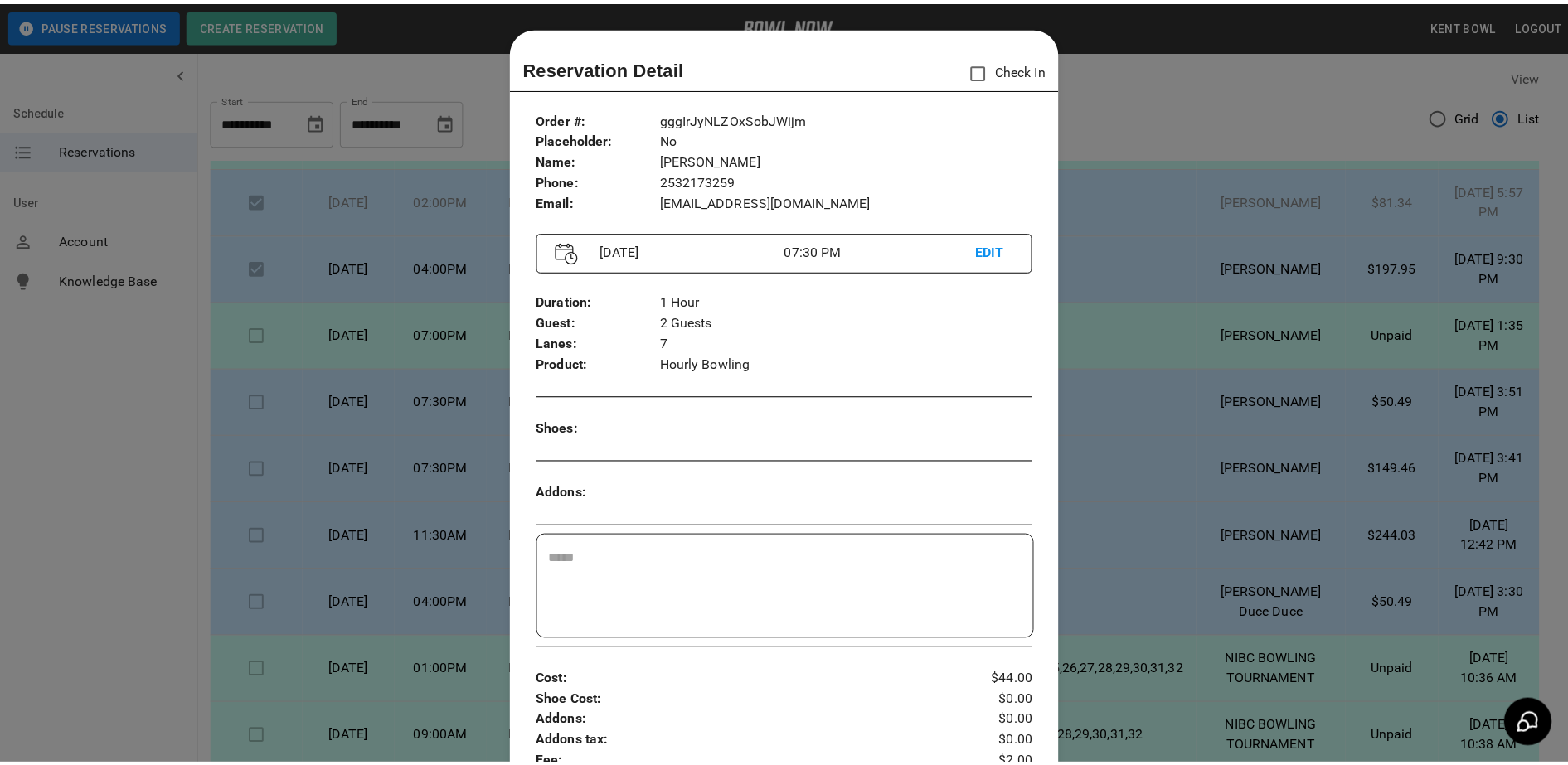
scroll to position [27, 0]
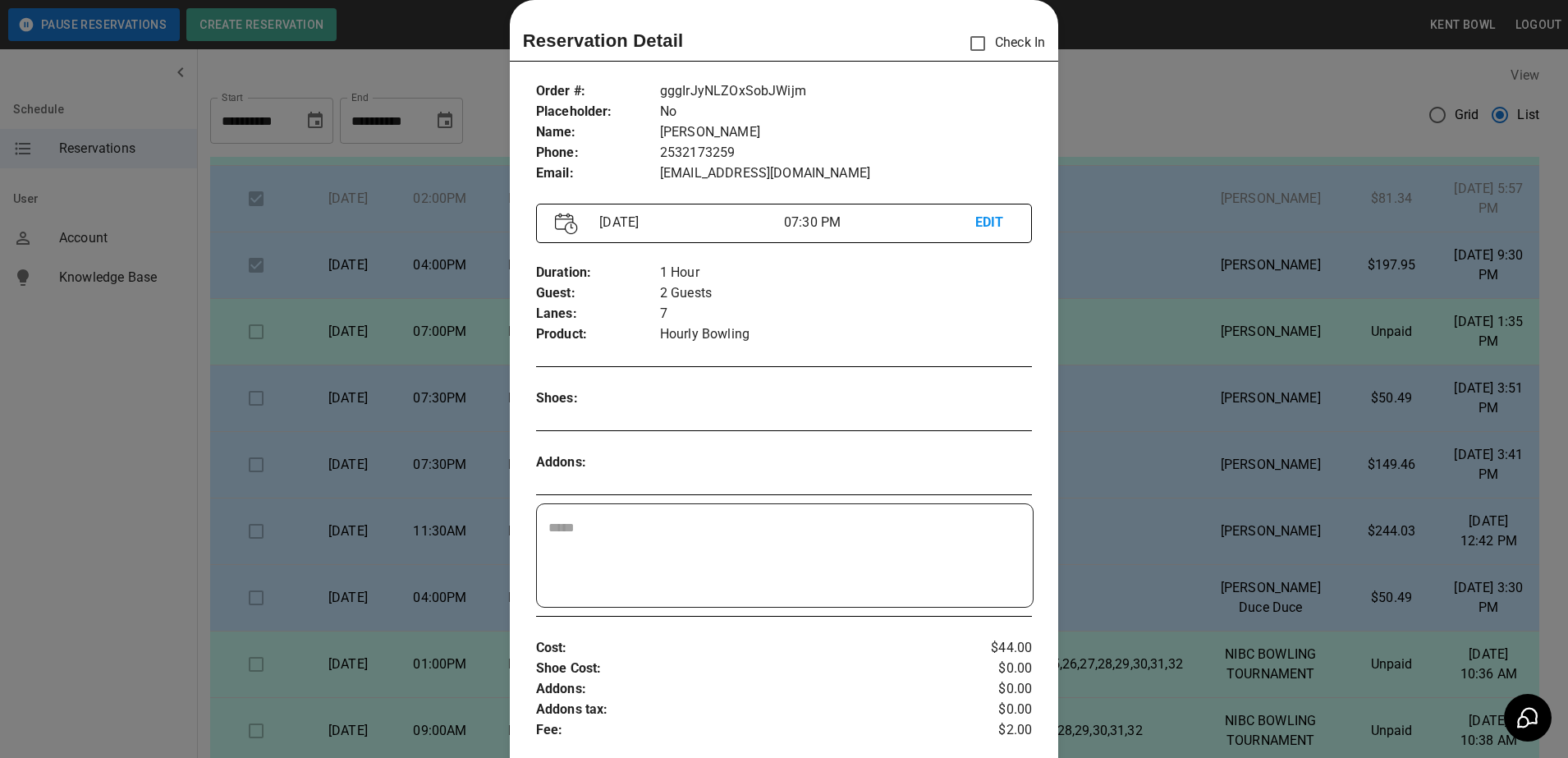
click at [97, 533] on div at bounding box center [784, 379] width 1568 height 758
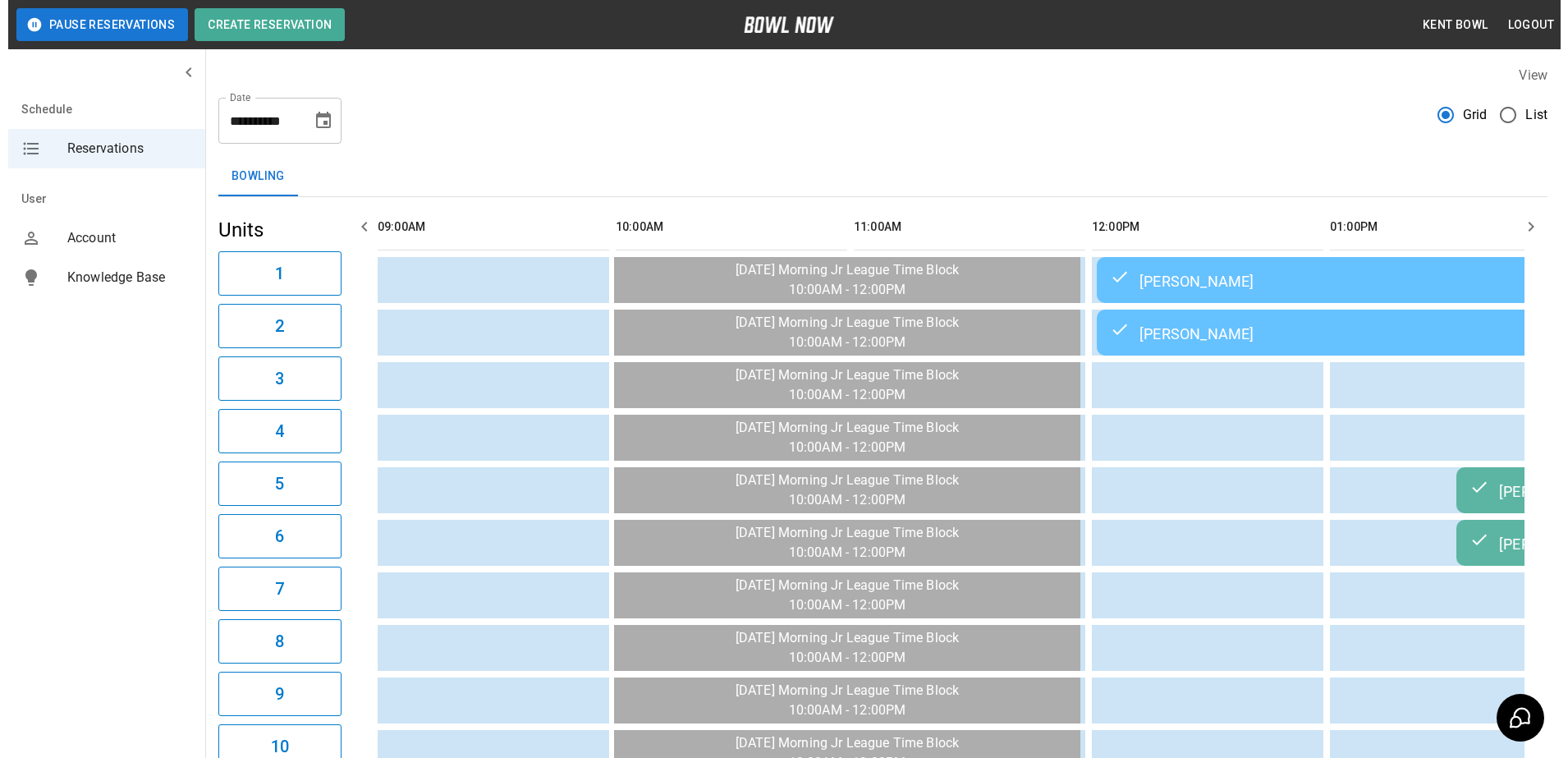
scroll to position [0, 1429]
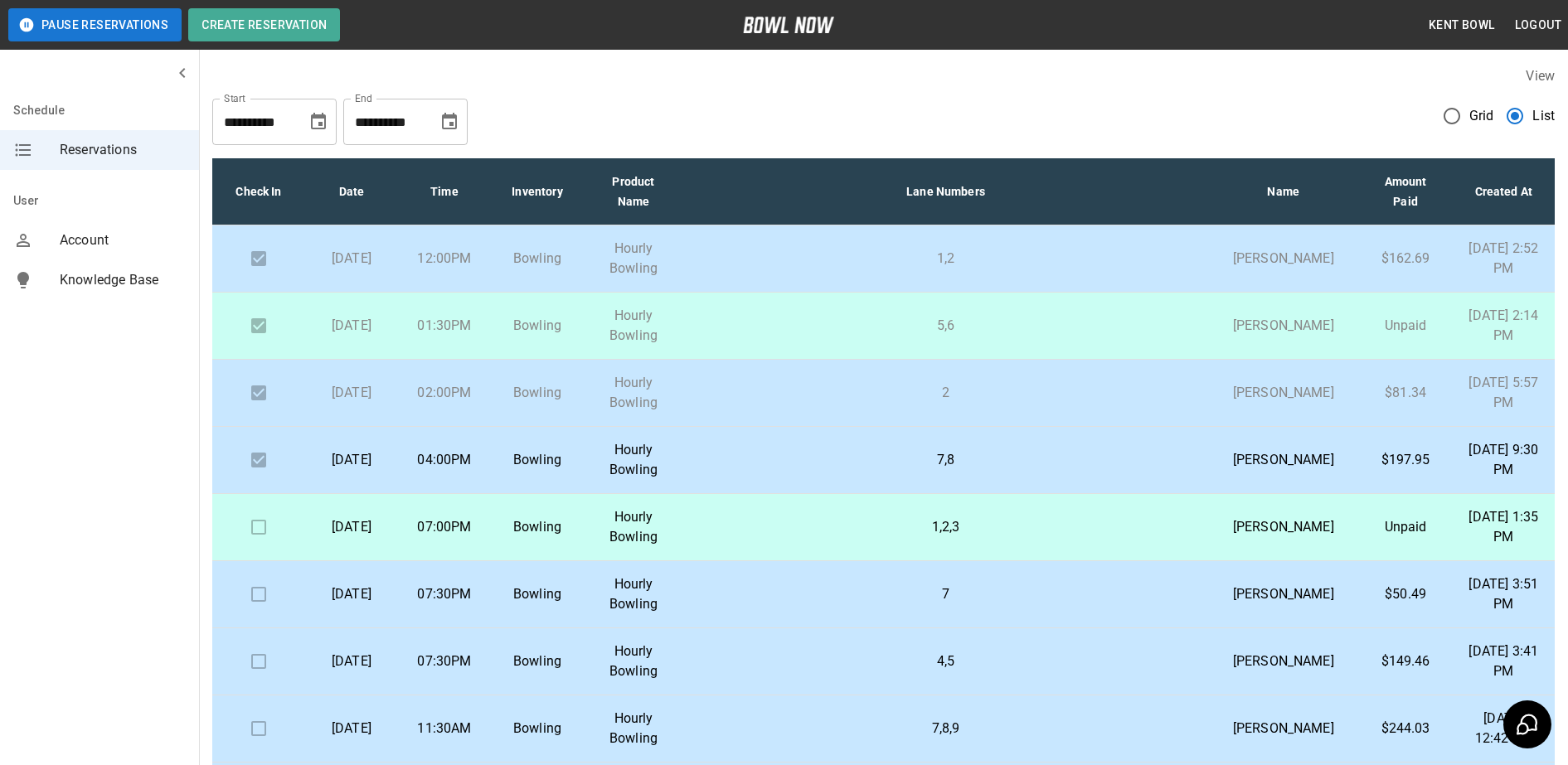
click at [608, 547] on p "Hourly Bowling" at bounding box center [634, 527] width 73 height 40
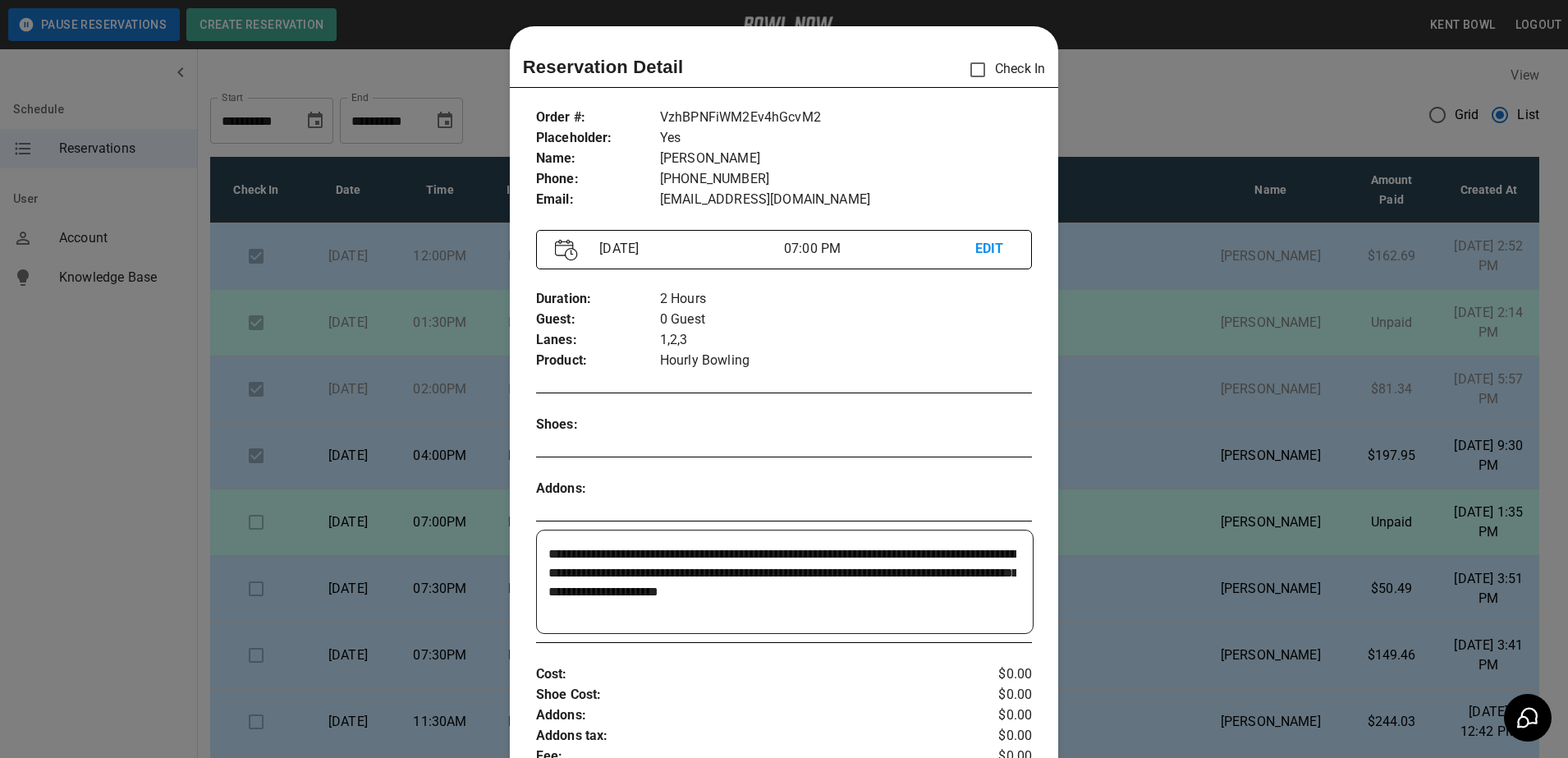
scroll to position [26, 0]
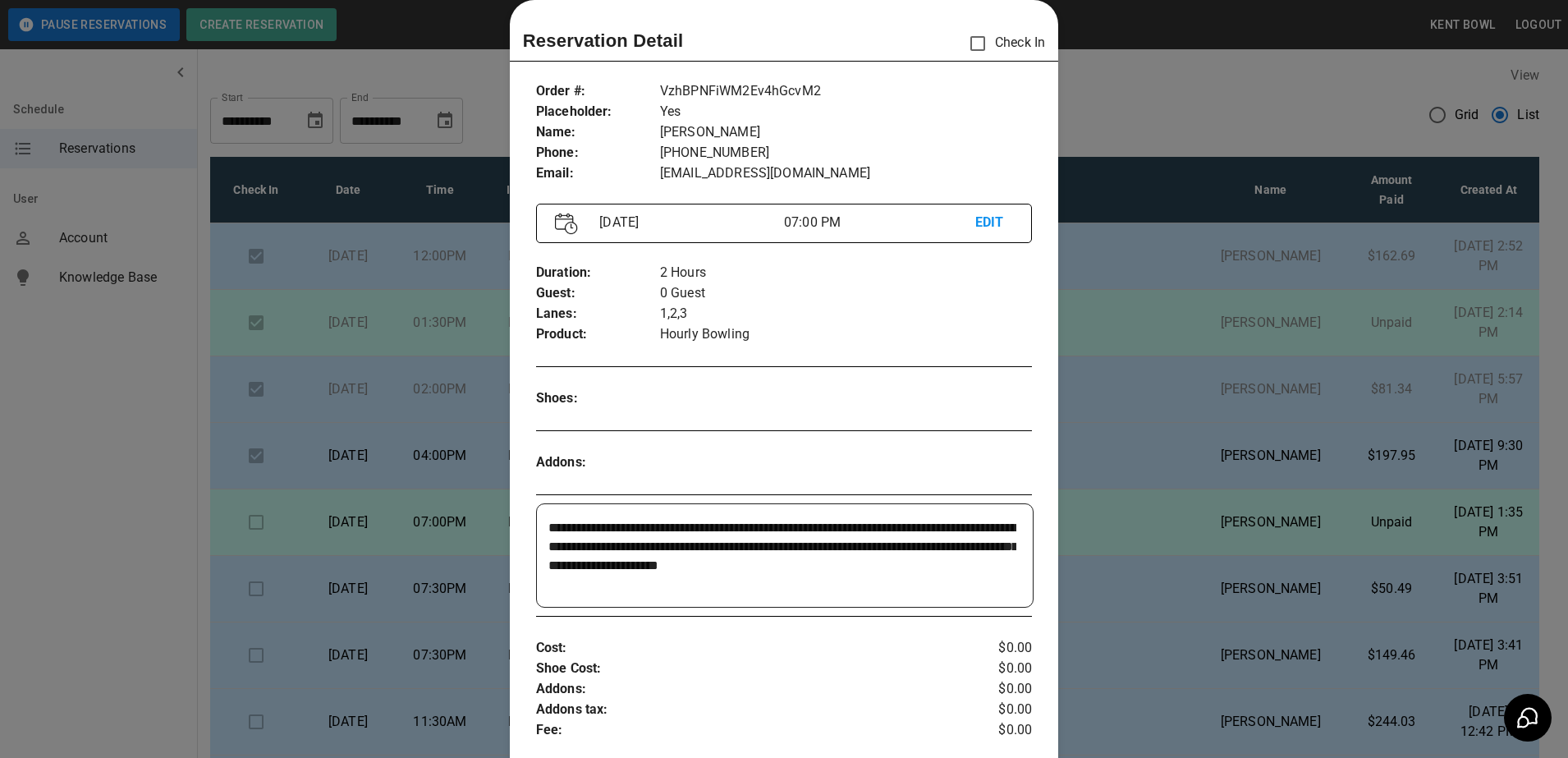
click at [60, 464] on div at bounding box center [784, 379] width 1568 height 758
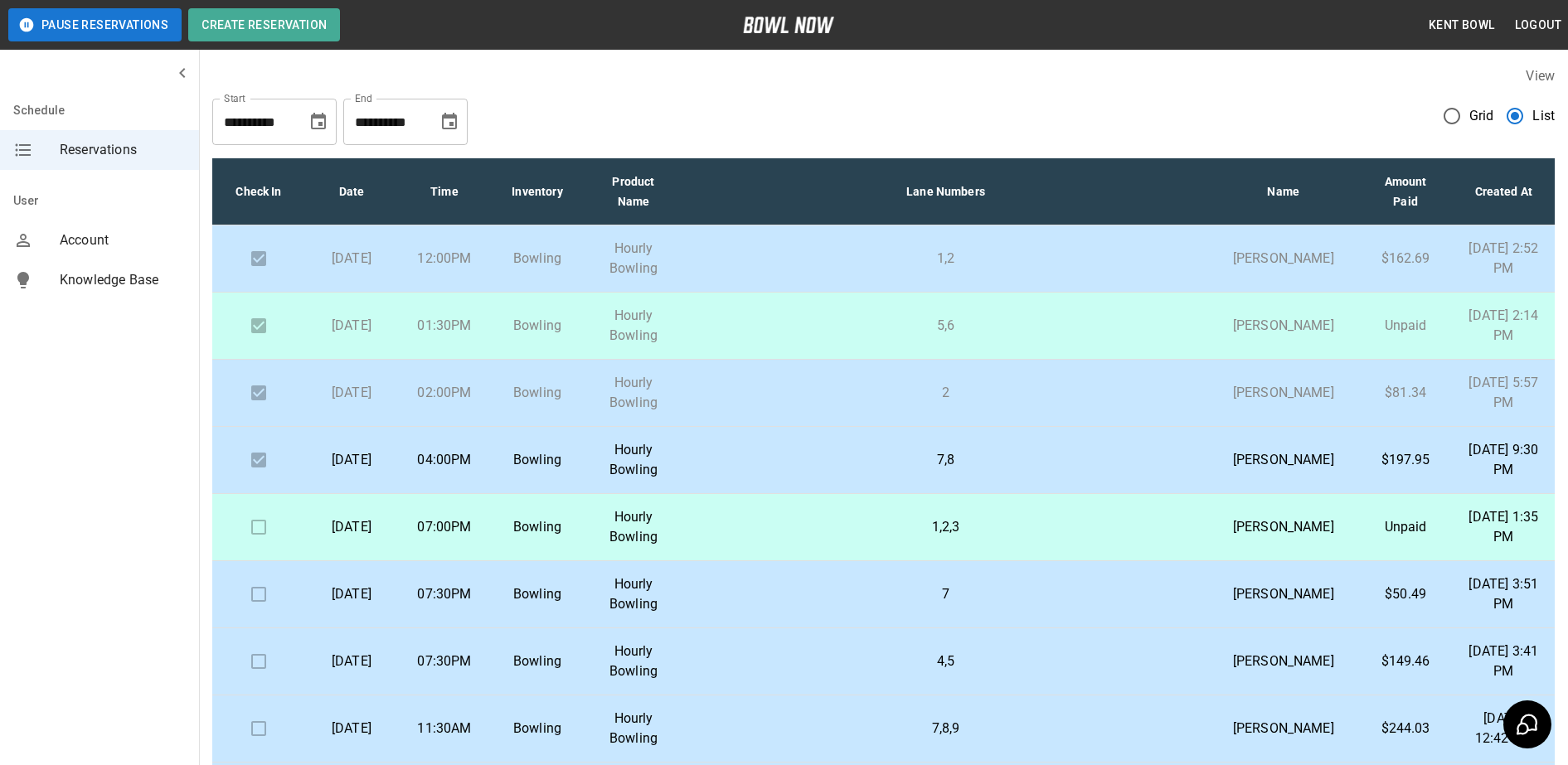
click at [611, 615] on p "Hourly Bowling" at bounding box center [634, 595] width 73 height 40
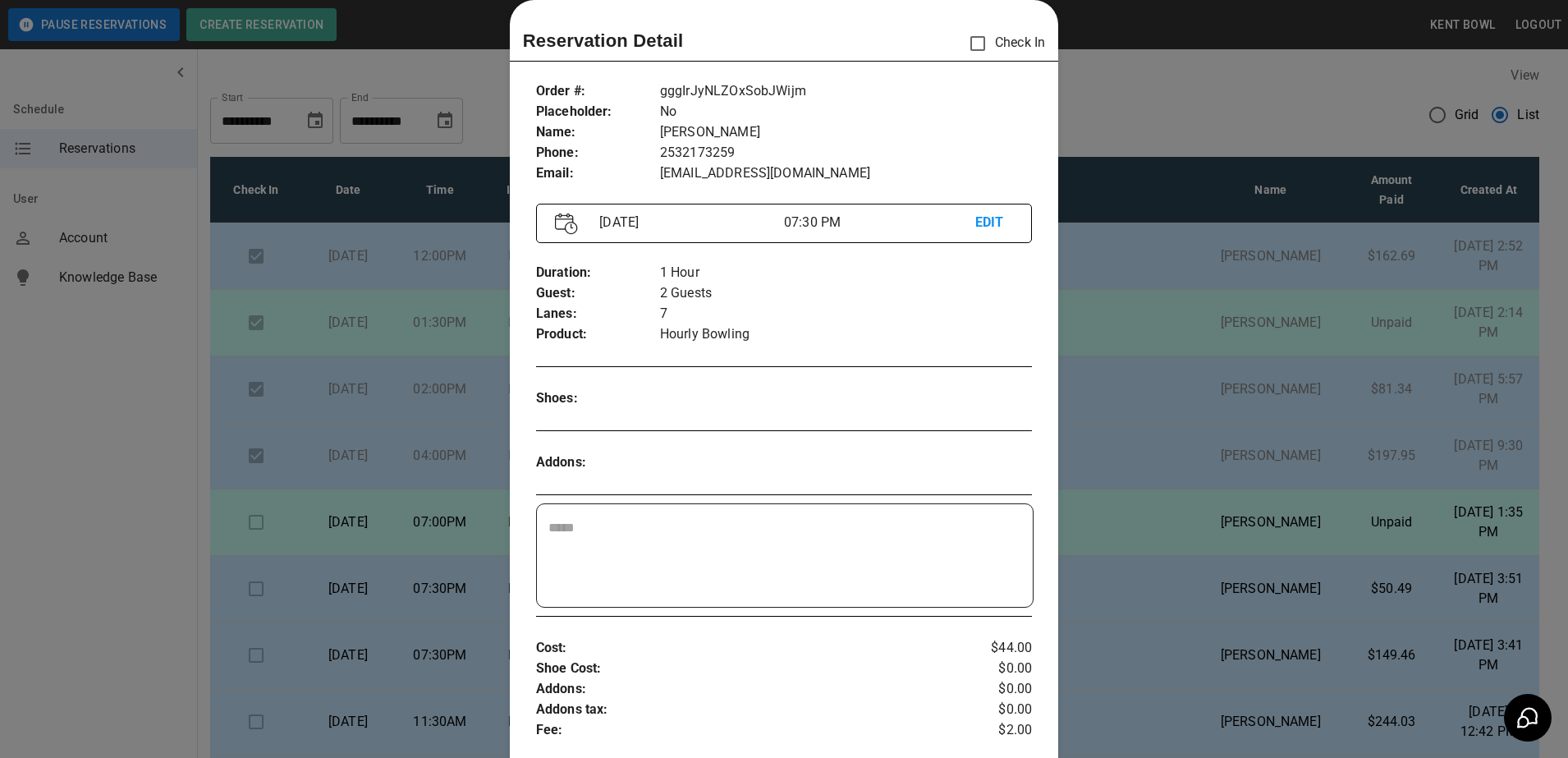
click at [43, 398] on div at bounding box center [784, 379] width 1568 height 758
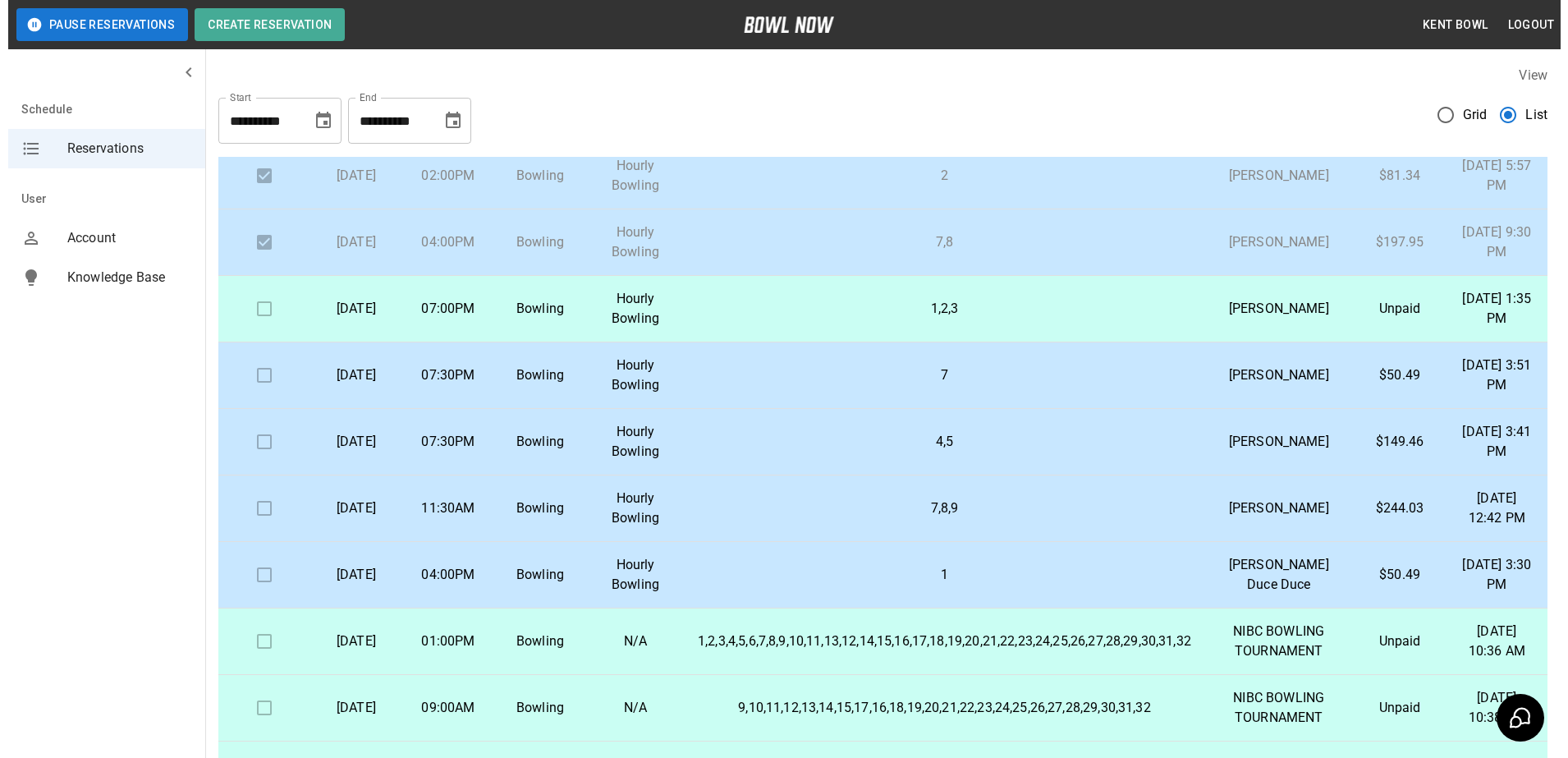
scroll to position [226, 0]
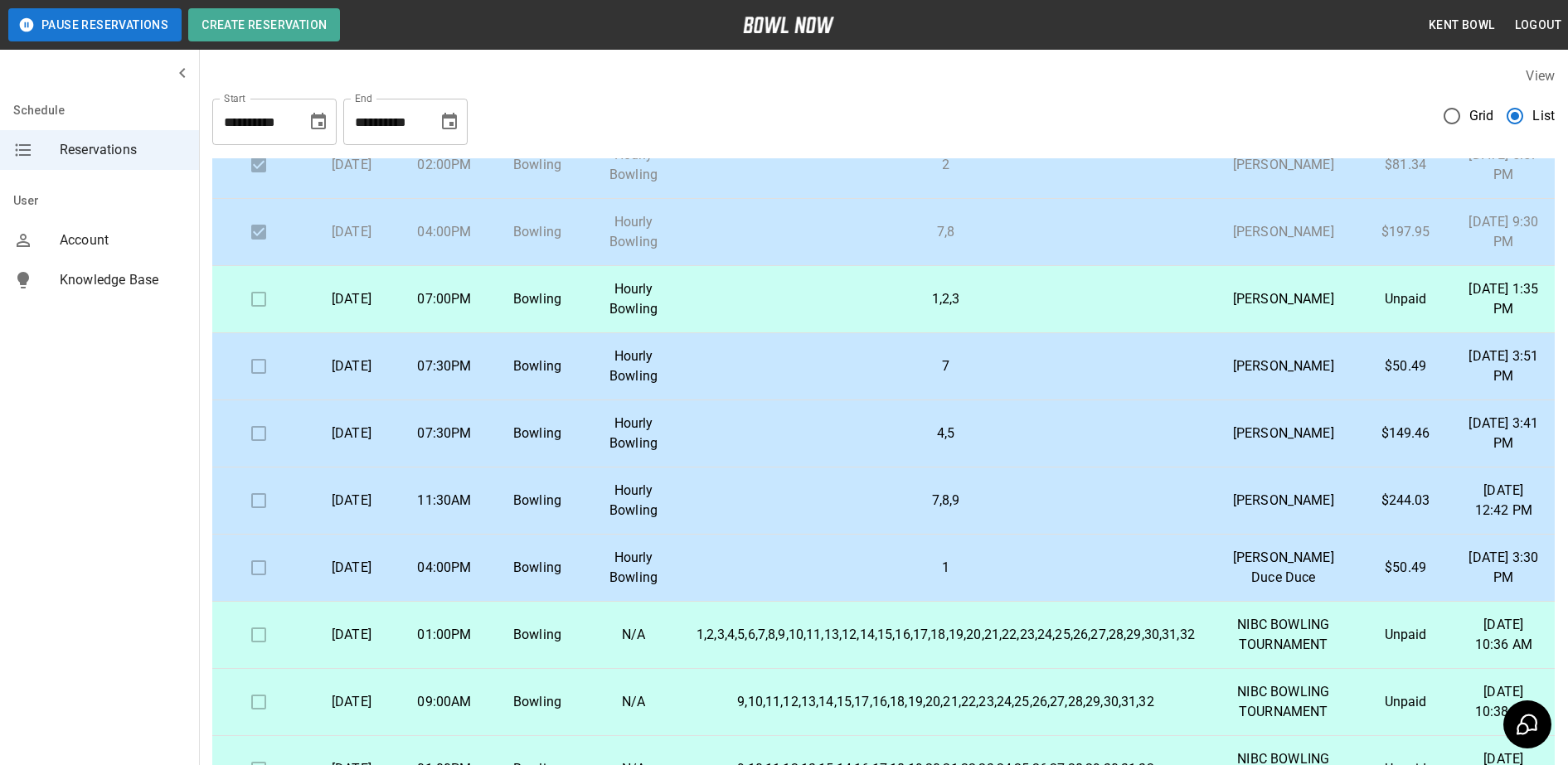
click at [508, 468] on td "Bowling" at bounding box center [538, 434] width 93 height 67
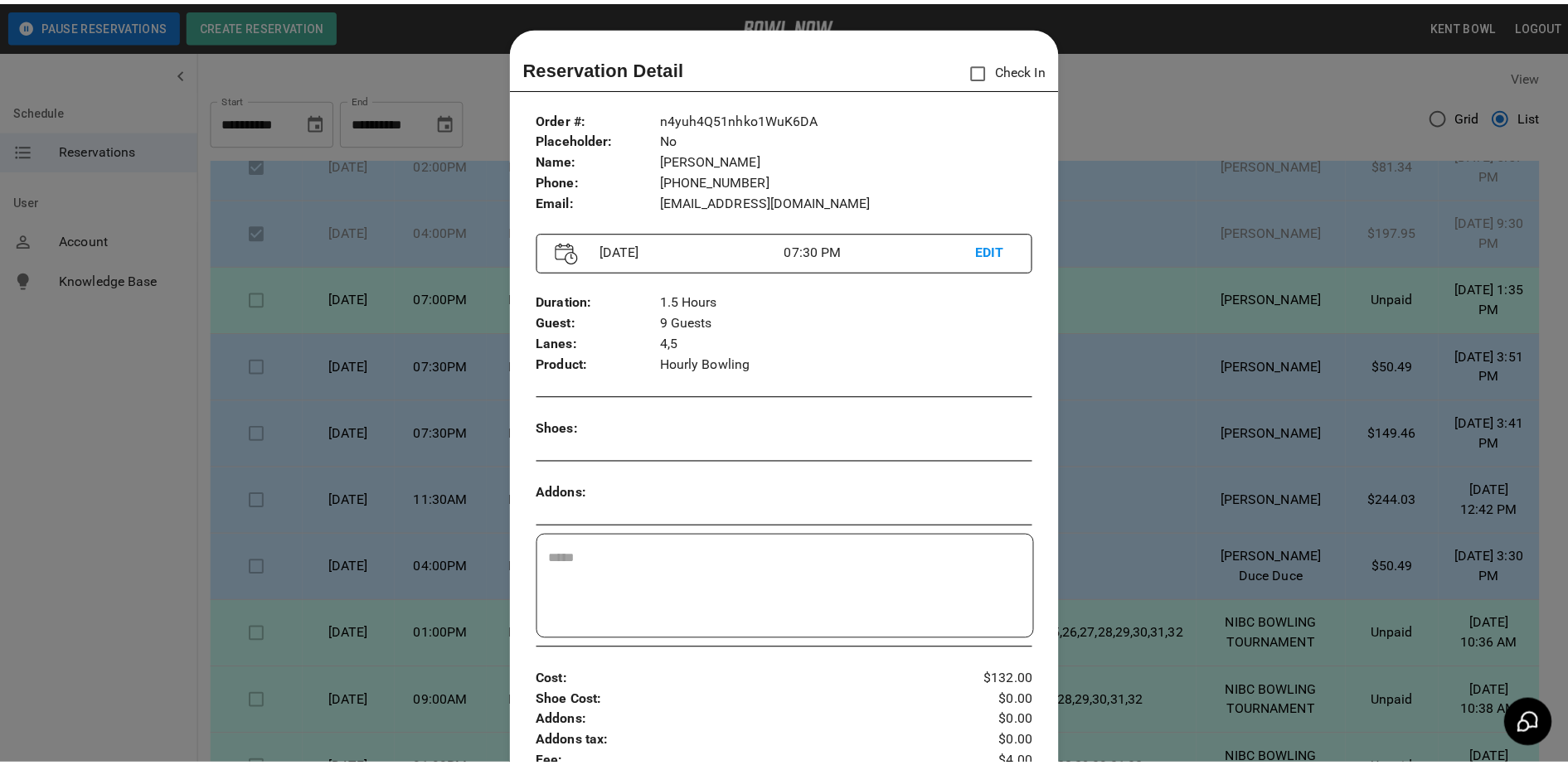
scroll to position [27, 0]
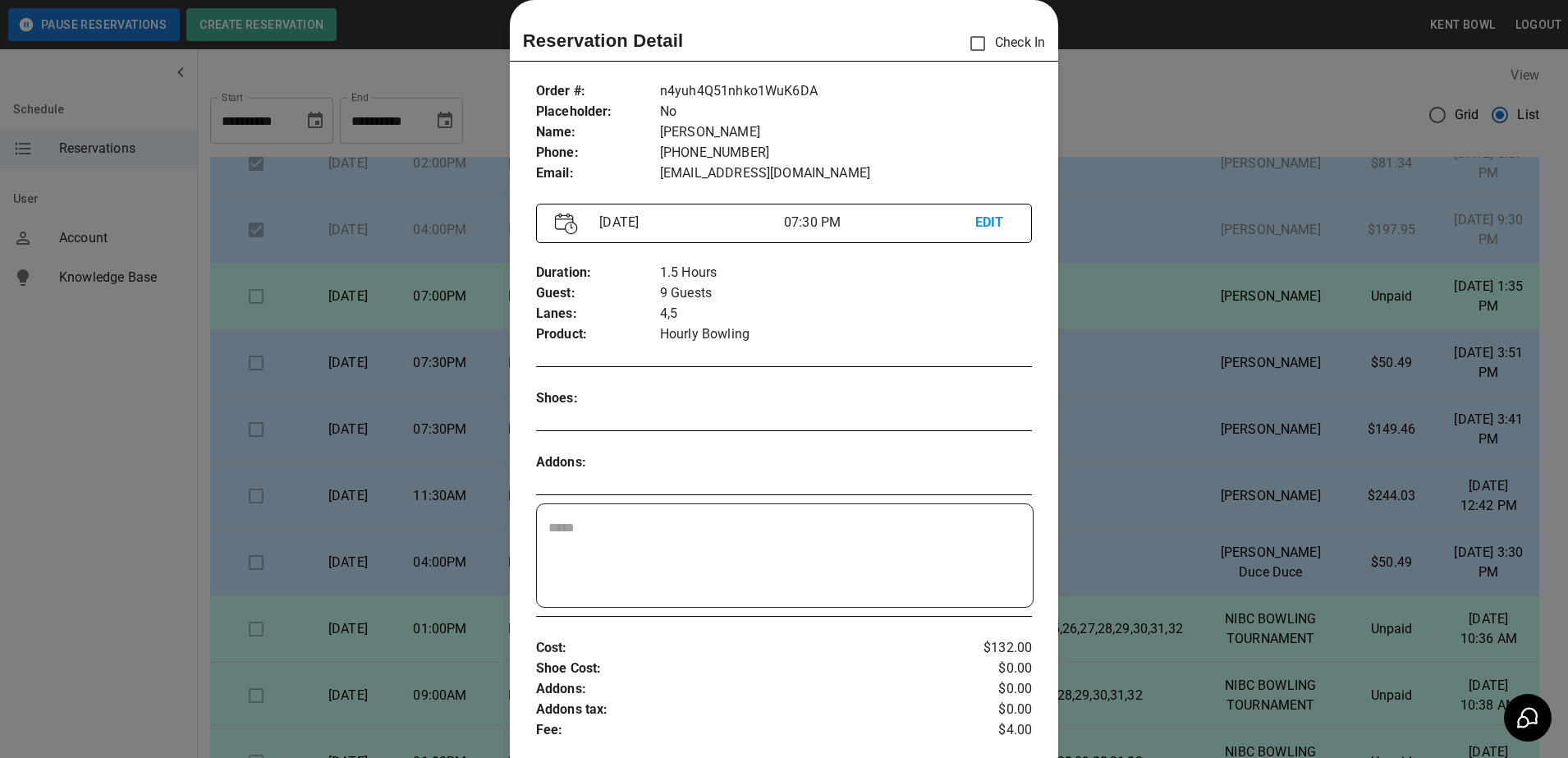
click at [66, 522] on div at bounding box center [784, 379] width 1568 height 758
